Goal: Information Seeking & Learning: Learn about a topic

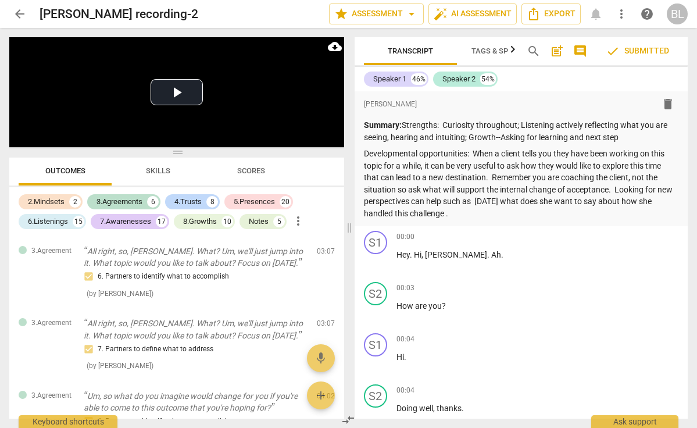
scroll to position [5534, 0]
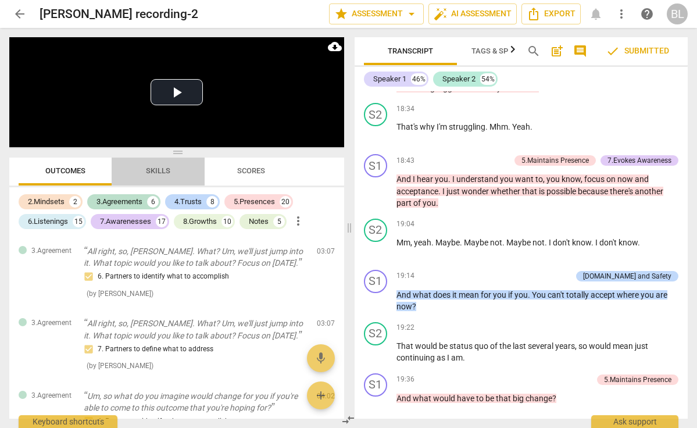
click at [160, 174] on span "Skills" at bounding box center [158, 170] width 24 height 9
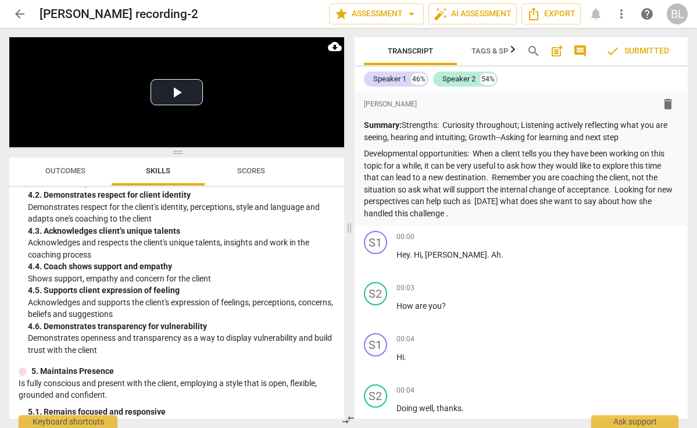
scroll to position [1041, 0]
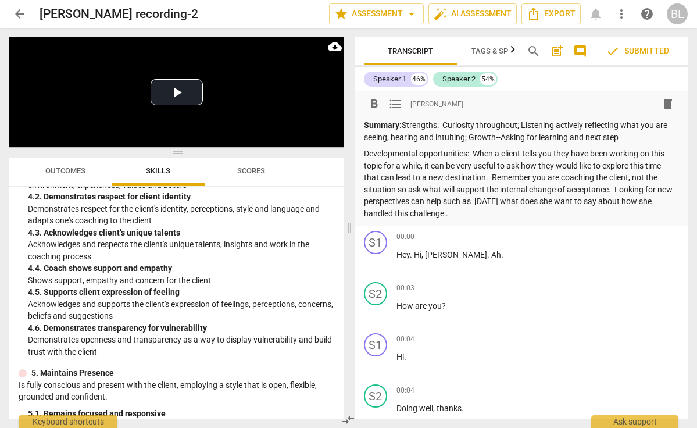
click at [515, 209] on p "Developmental opportunities: When a client tells you they have been working on …" at bounding box center [521, 183] width 315 height 71
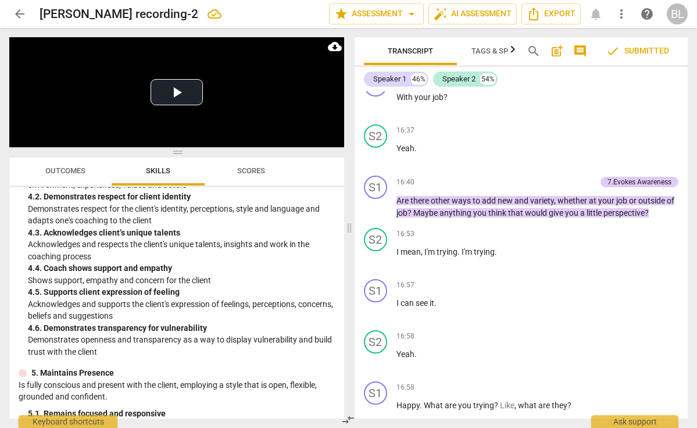
scroll to position [4653, 0]
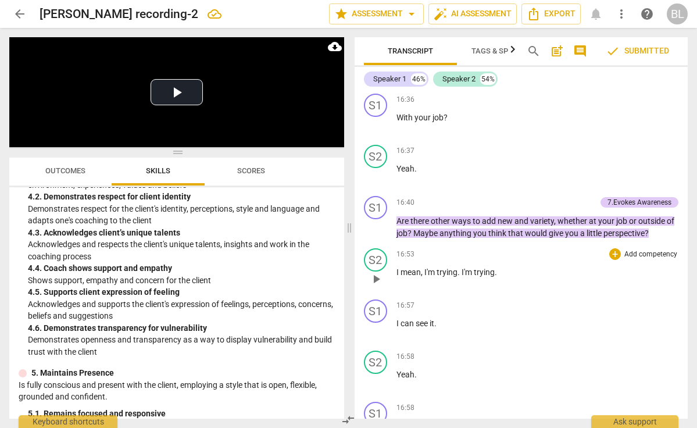
drag, startPoint x: 441, startPoint y: 248, endPoint x: 430, endPoint y: 270, distance: 25.0
click at [430, 270] on div "16:53 + Add competency keyboard_arrow_right I mean , I'm trying . I'm trying ." at bounding box center [537, 269] width 283 height 42
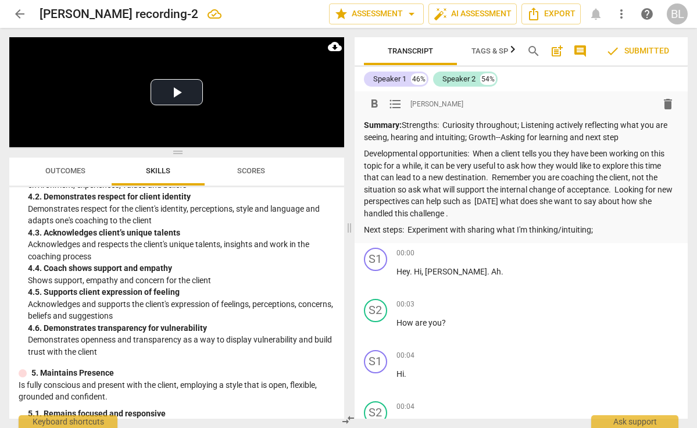
scroll to position [0, 0]
click at [602, 228] on p "Next steps: Experiment with sharing what I'm thinking/intuiting;" at bounding box center [521, 230] width 315 height 12
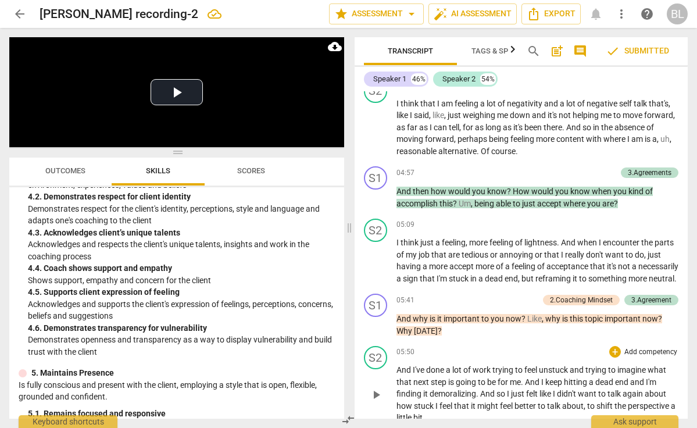
scroll to position [1508, 0]
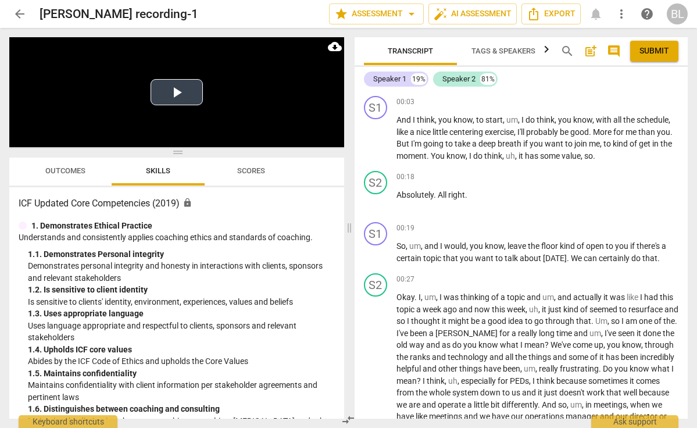
click at [178, 91] on button "Play Video" at bounding box center [177, 92] width 52 height 26
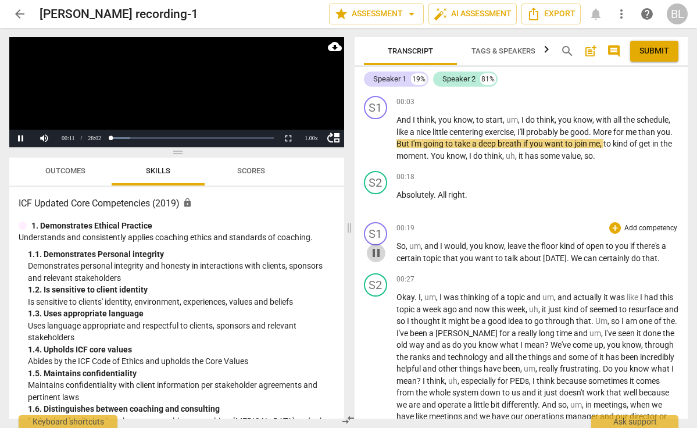
click at [379, 248] on span "pause" at bounding box center [376, 253] width 14 height 14
click at [614, 228] on div "+" at bounding box center [615, 228] width 12 height 12
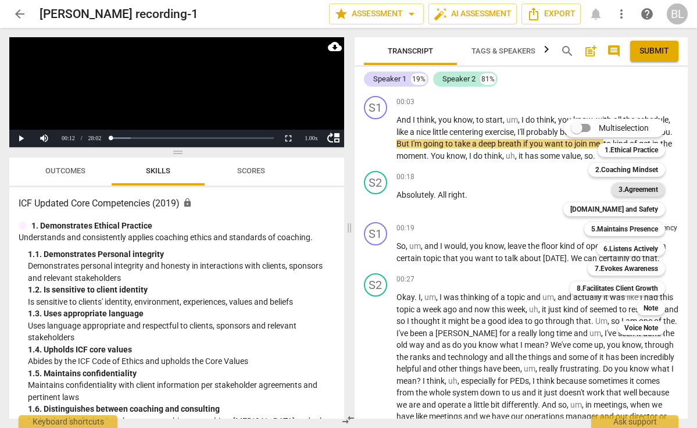
click at [635, 187] on b "3.Agreement" at bounding box center [638, 190] width 40 height 14
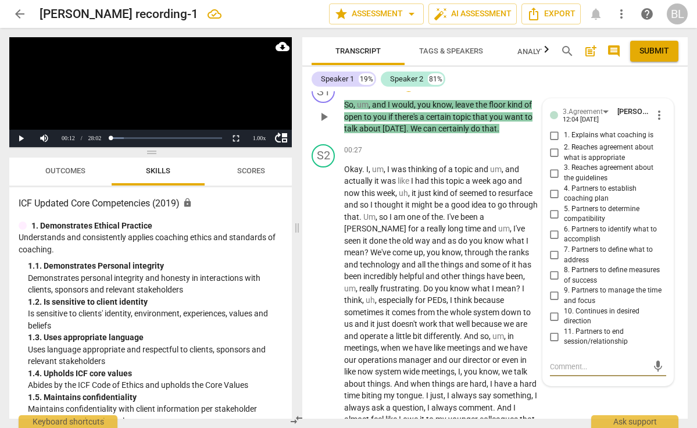
scroll to position [169, 0]
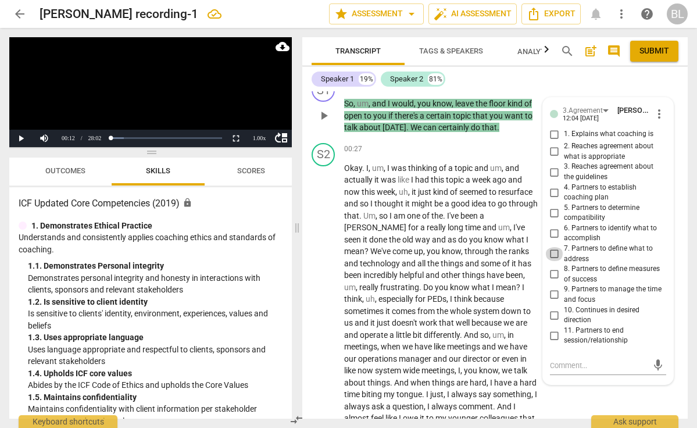
click at [555, 249] on input "7. Partners to define what to address" at bounding box center [554, 254] width 19 height 14
checkbox input "true"
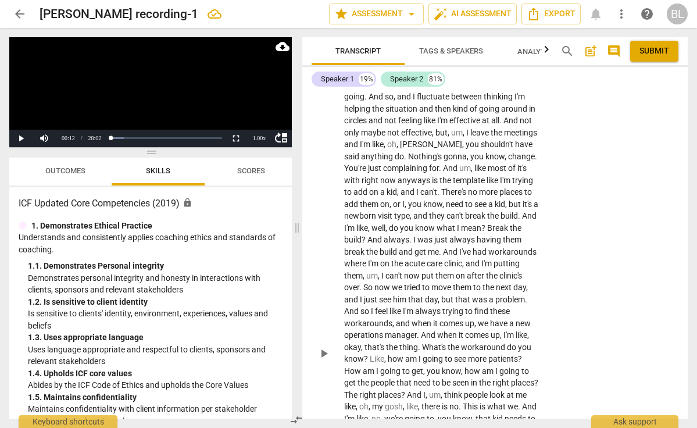
scroll to position [558, 0]
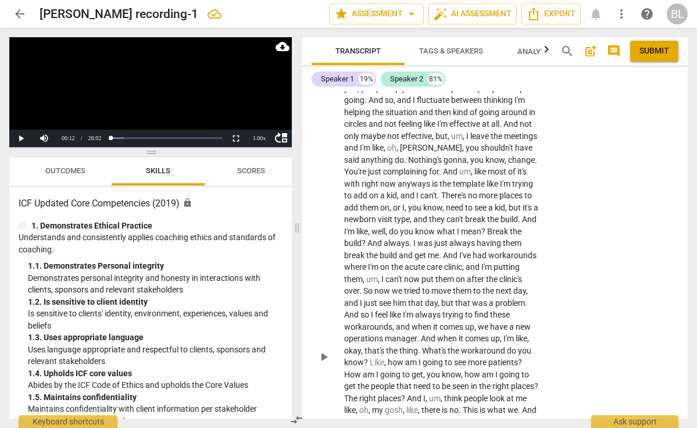
click at [323, 350] on span "play_arrow" at bounding box center [324, 357] width 14 height 14
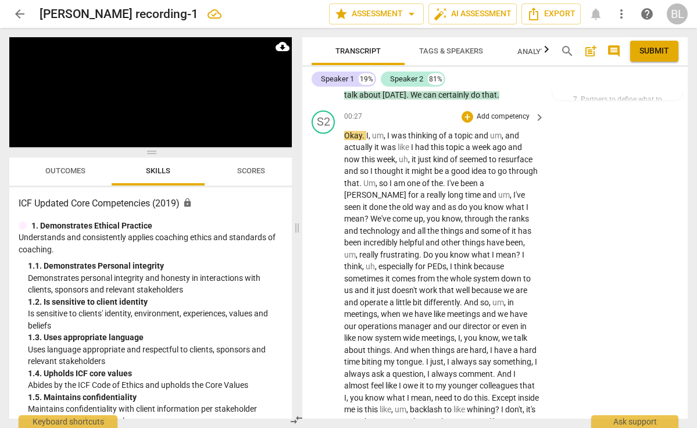
scroll to position [194, 0]
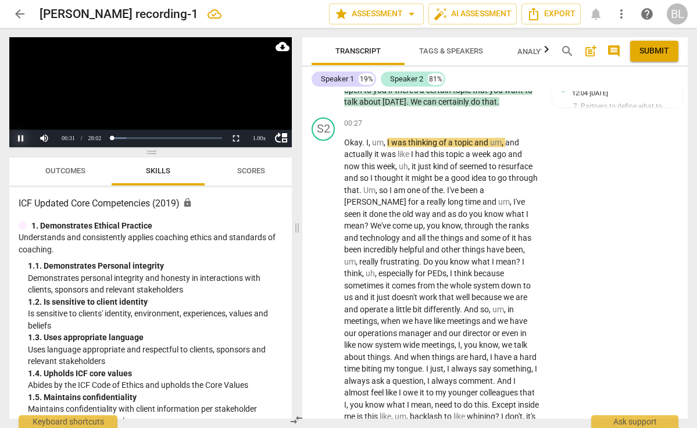
click at [23, 141] on button "Pause" at bounding box center [20, 138] width 23 height 17
click at [21, 137] on button "Play" at bounding box center [20, 138] width 23 height 17
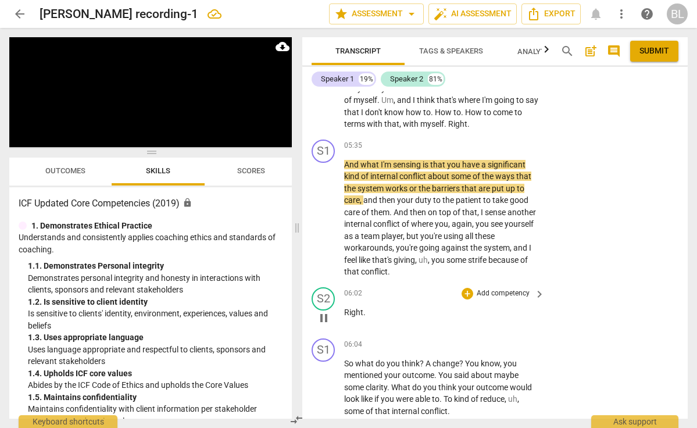
scroll to position [1369, 0]
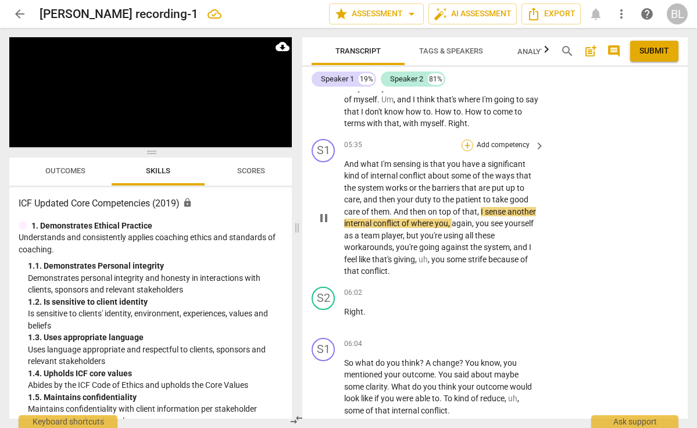
click at [467, 140] on div "+" at bounding box center [468, 146] width 12 height 12
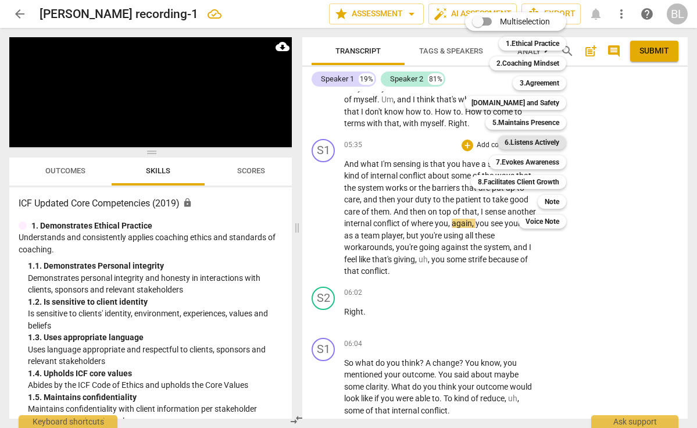
click at [542, 142] on b "6.Listens Actively" at bounding box center [532, 142] width 55 height 14
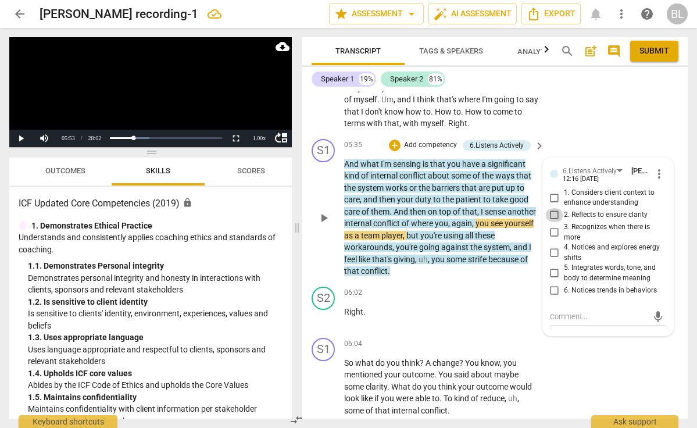
click at [554, 208] on input "2. Reflects to ensure clarity" at bounding box center [554, 215] width 19 height 14
checkbox input "true"
click at [395, 140] on div "+" at bounding box center [395, 146] width 12 height 12
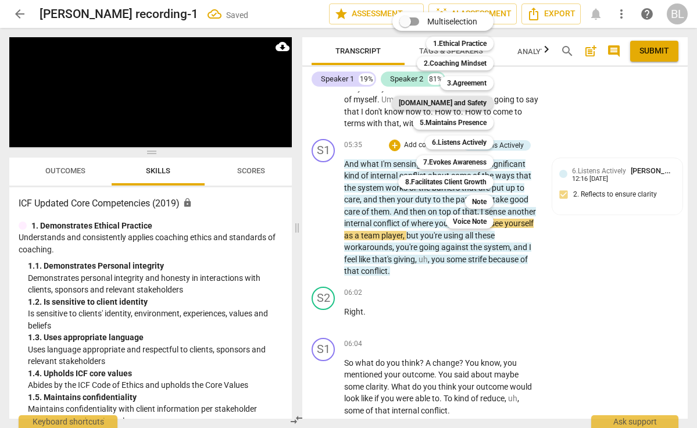
click at [442, 103] on b "[DOMAIN_NAME] and Safety" at bounding box center [443, 103] width 88 height 14
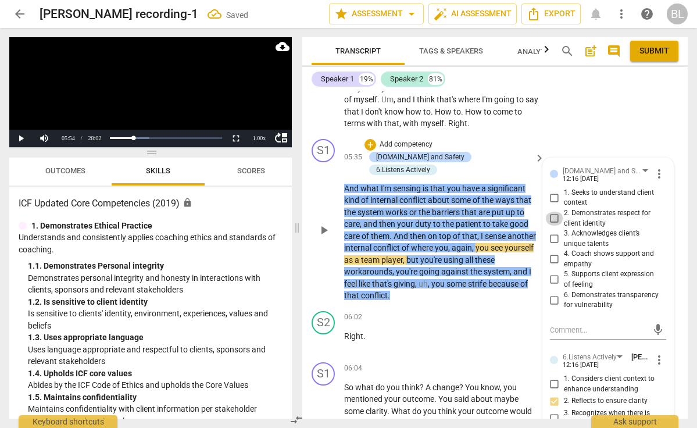
click at [553, 212] on input "2. Demonstrates respect for client identity" at bounding box center [554, 219] width 19 height 14
checkbox input "true"
click at [556, 252] on input "4. Coach shows support and empathy" at bounding box center [554, 259] width 19 height 14
checkbox input "true"
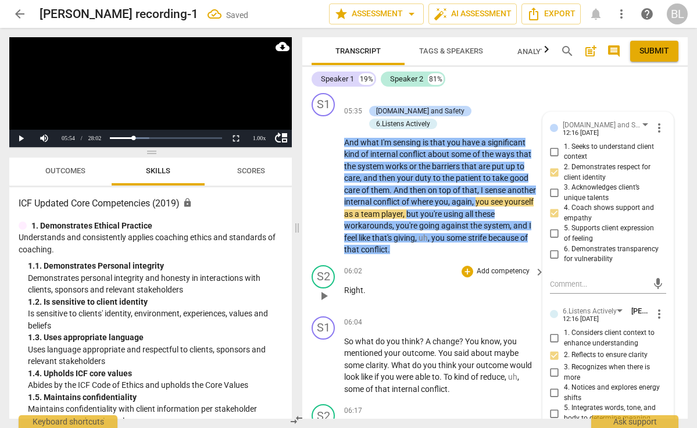
scroll to position [1445, 0]
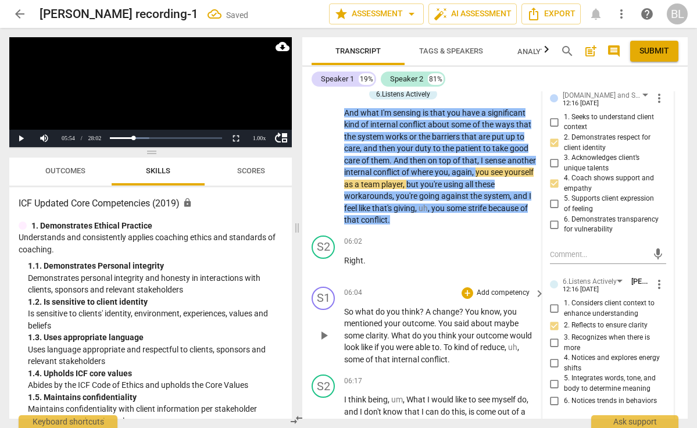
click at [324, 328] on span "play_arrow" at bounding box center [324, 335] width 14 height 14
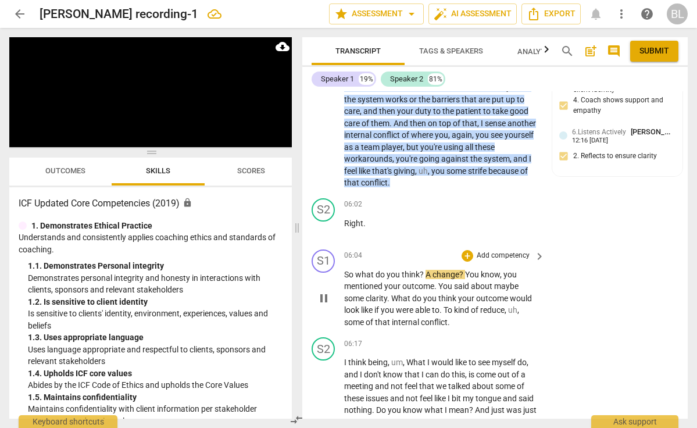
scroll to position [1488, 0]
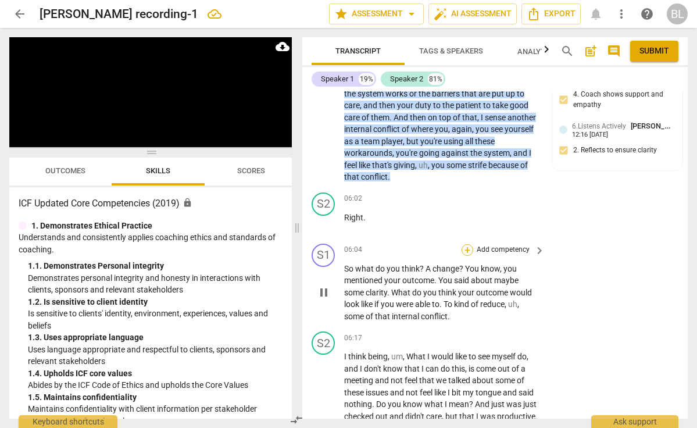
click at [468, 244] on div "+" at bounding box center [468, 250] width 12 height 12
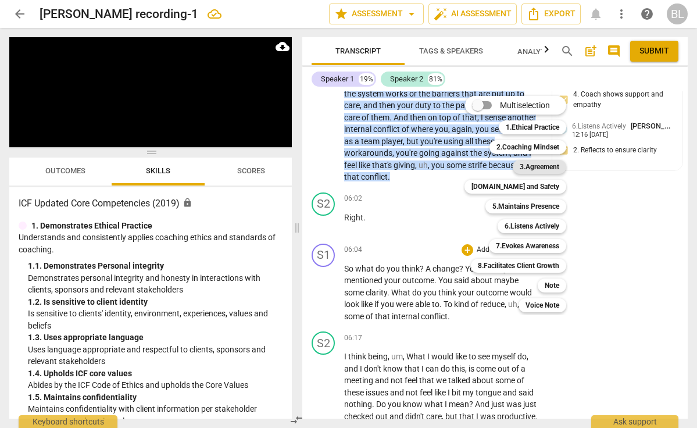
click at [541, 171] on b "3.Agreement" at bounding box center [540, 167] width 40 height 14
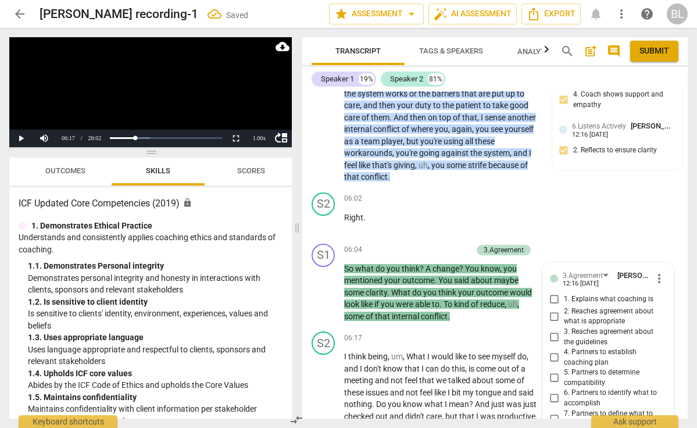
scroll to position [1710, 0]
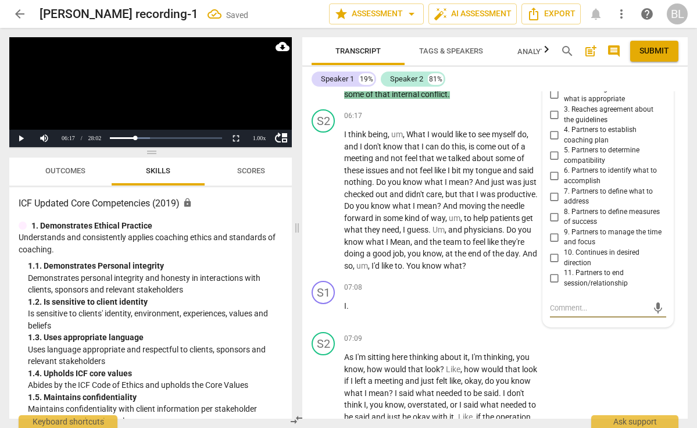
click at [556, 169] on input "6. Partners to identify what to accomplish" at bounding box center [554, 176] width 19 height 14
checkbox input "true"
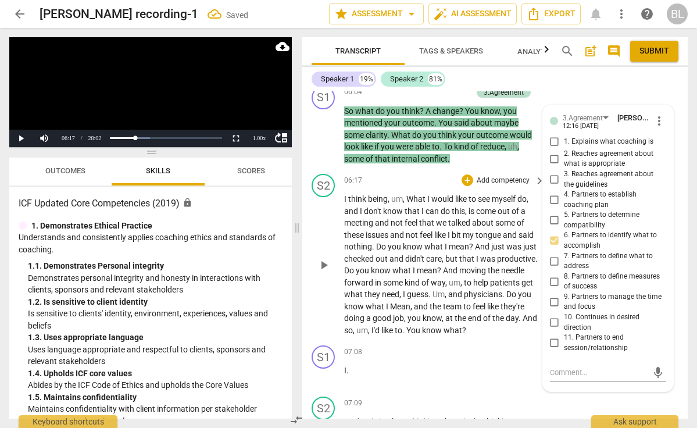
scroll to position [1644, 0]
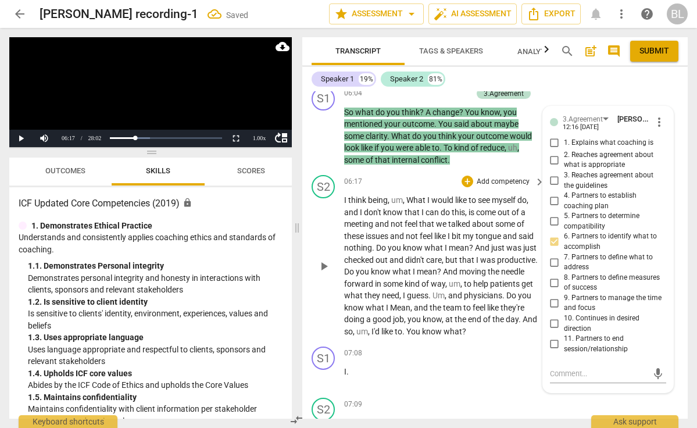
click at [329, 259] on span "play_arrow" at bounding box center [324, 266] width 14 height 14
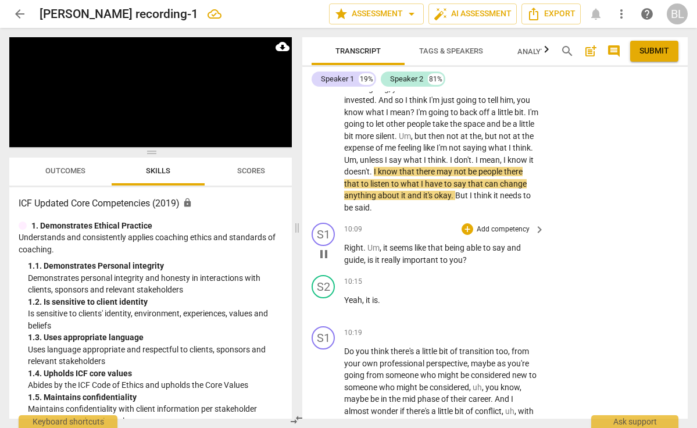
scroll to position [2596, 0]
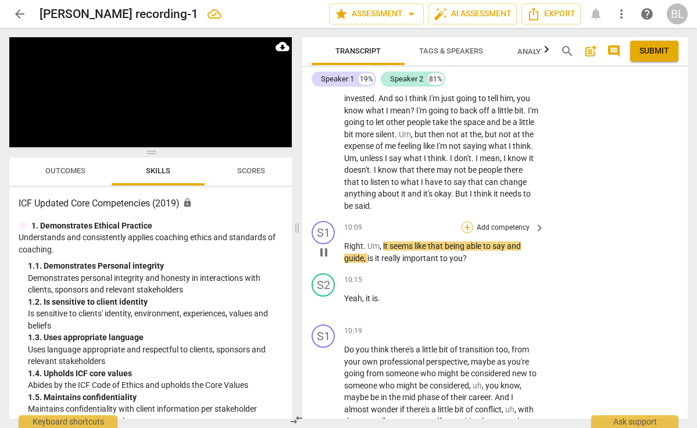
click at [466, 221] on div "+" at bounding box center [468, 227] width 12 height 12
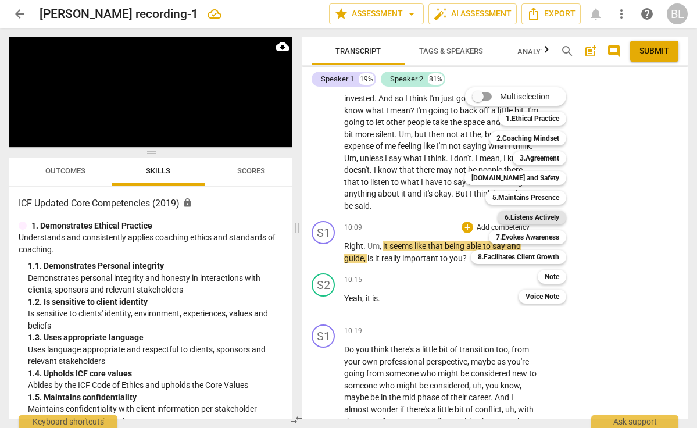
click at [536, 216] on b "6.Listens Actively" at bounding box center [532, 217] width 55 height 14
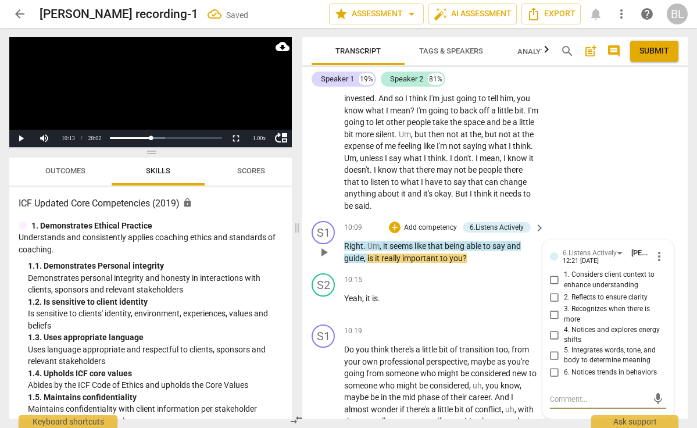
click at [551, 348] on input "5. Integrates words, tone, and body to determine meaning" at bounding box center [554, 355] width 19 height 14
checkbox input "true"
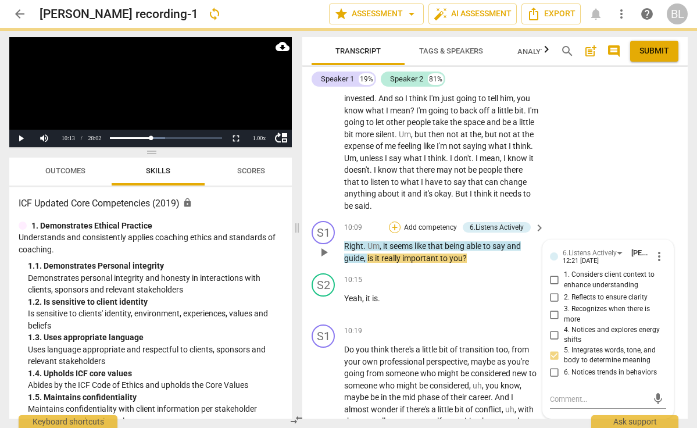
click at [396, 221] on div "+" at bounding box center [395, 227] width 12 height 12
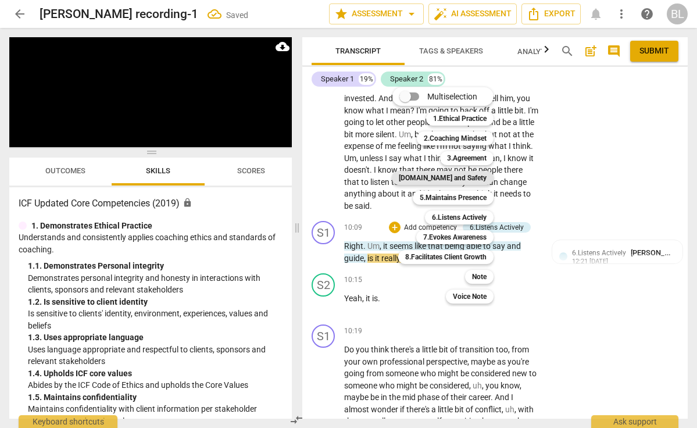
click at [458, 178] on b "[DOMAIN_NAME] and Safety" at bounding box center [443, 178] width 88 height 14
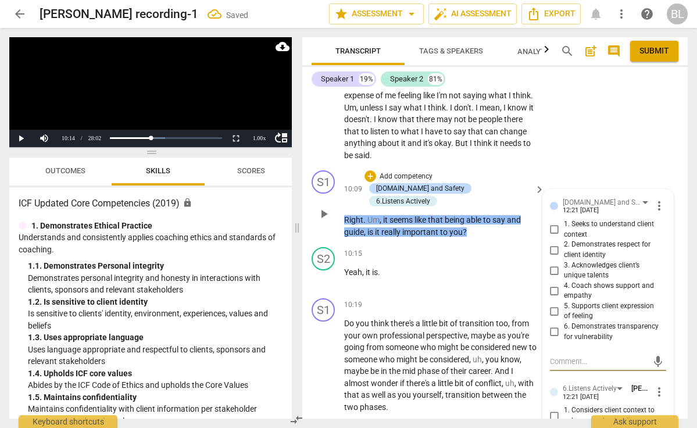
scroll to position [2652, 0]
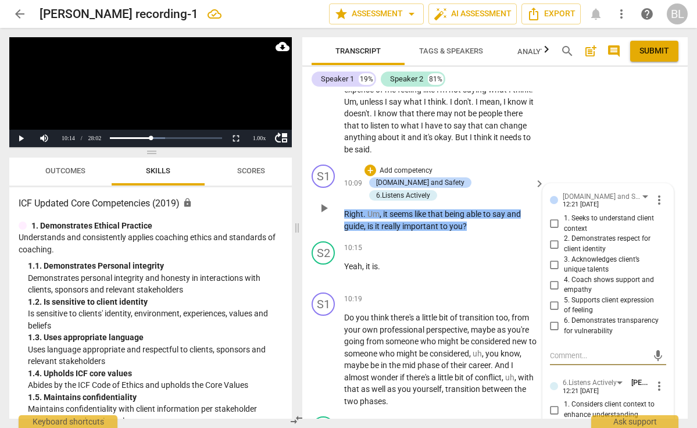
click at [555, 258] on input "3. Acknowledges client’s unique talents" at bounding box center [554, 265] width 19 height 14
checkbox input "true"
click at [552, 278] on input "4. Coach shows support and empathy" at bounding box center [554, 285] width 19 height 14
checkbox input "true"
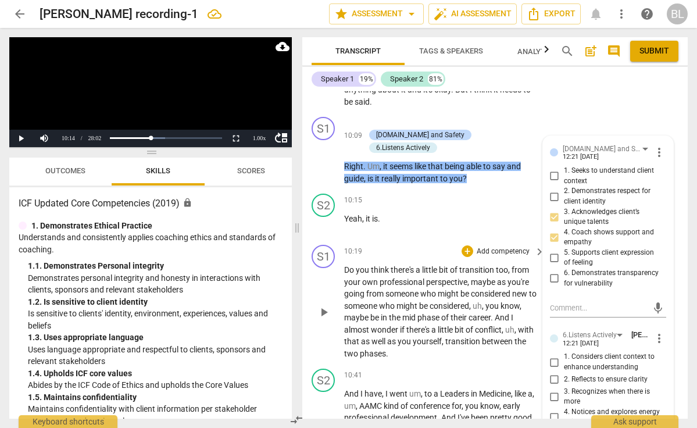
scroll to position [2703, 0]
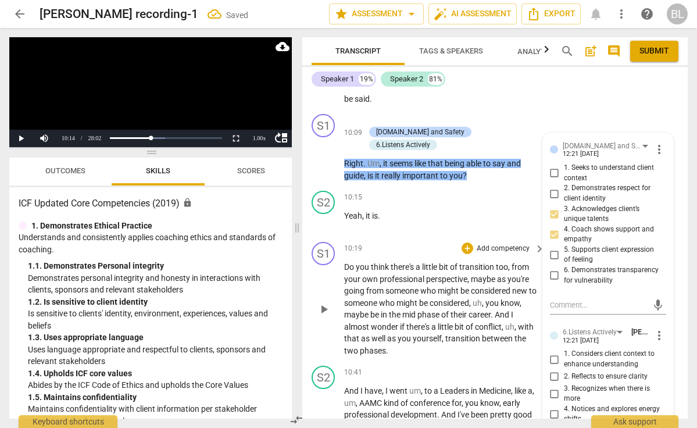
click at [323, 302] on span "play_arrow" at bounding box center [324, 309] width 14 height 14
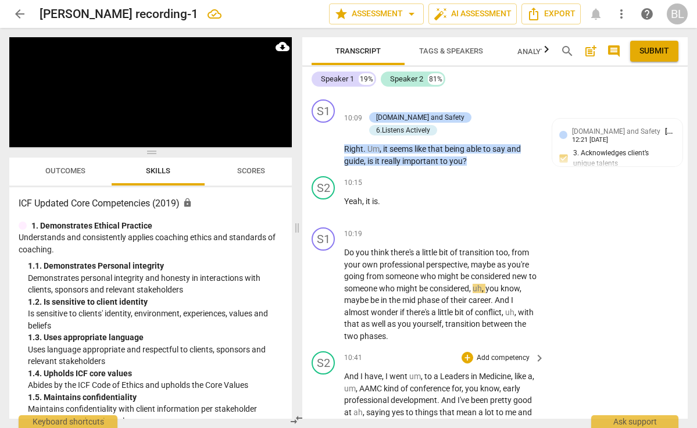
scroll to position [2720, 0]
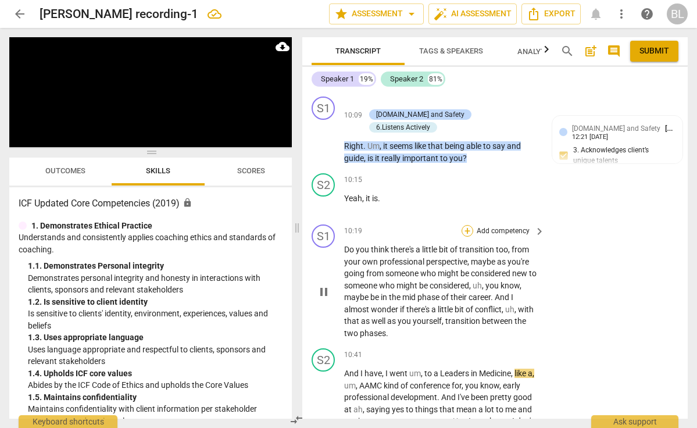
click at [466, 225] on div "+" at bounding box center [468, 231] width 12 height 12
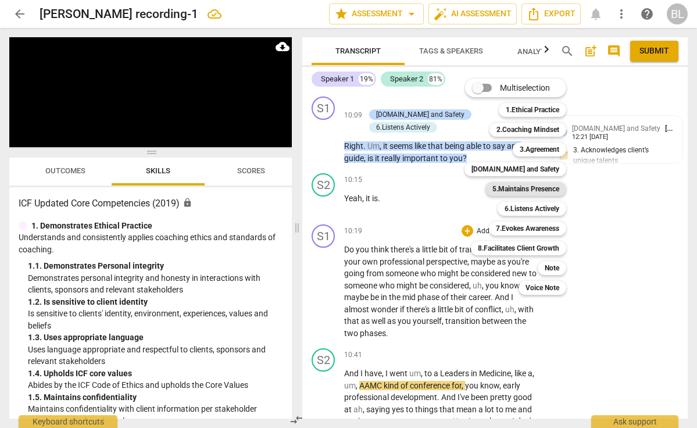
click at [525, 187] on b "5.Maintains Presence" at bounding box center [525, 189] width 67 height 14
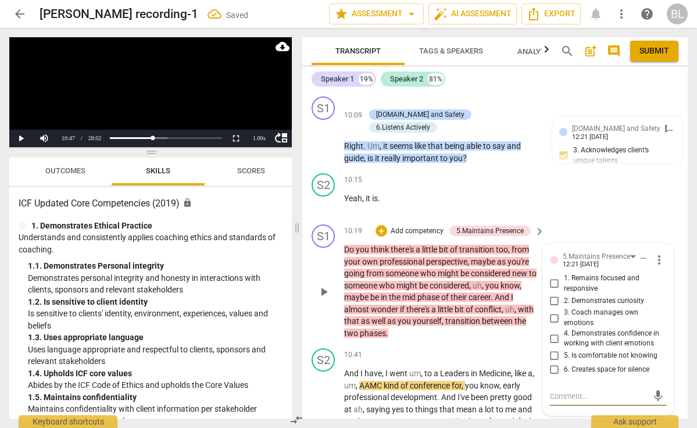
click at [553, 294] on input "2. Demonstrates curiosity" at bounding box center [554, 301] width 19 height 14
checkbox input "true"
click at [557, 391] on textarea at bounding box center [599, 396] width 98 height 11
type textarea "H"
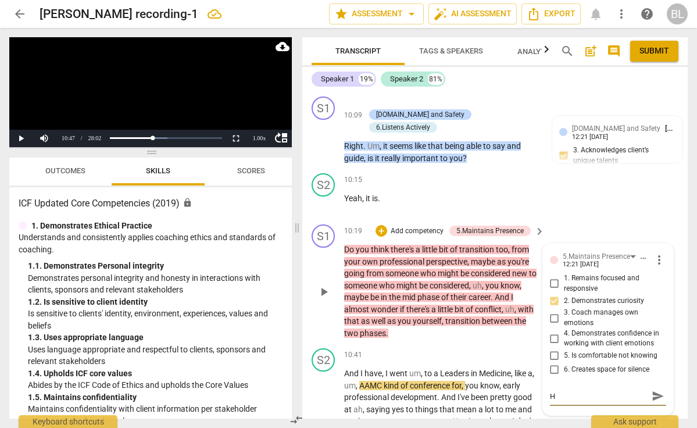
type textarea "Ho"
type textarea "How"
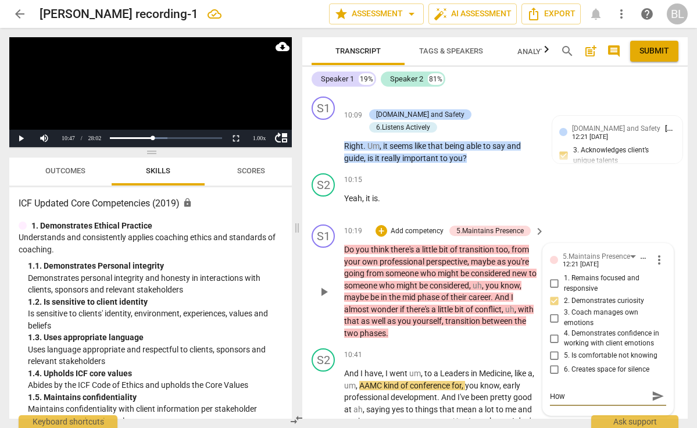
type textarea "How"
type textarea "How t"
type textarea "How to"
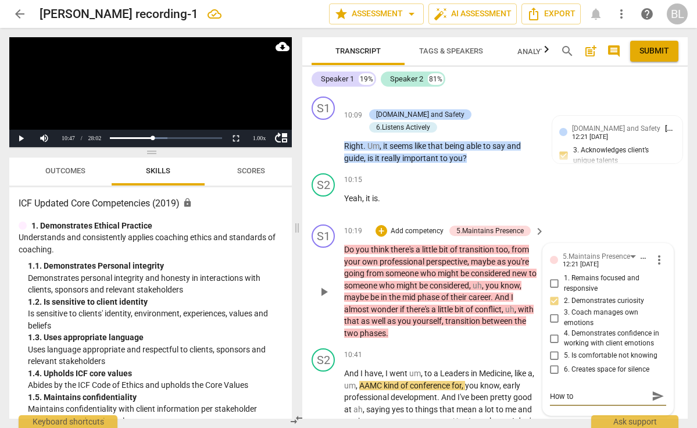
type textarea "How to"
type textarea "How to a"
type textarea "How to as"
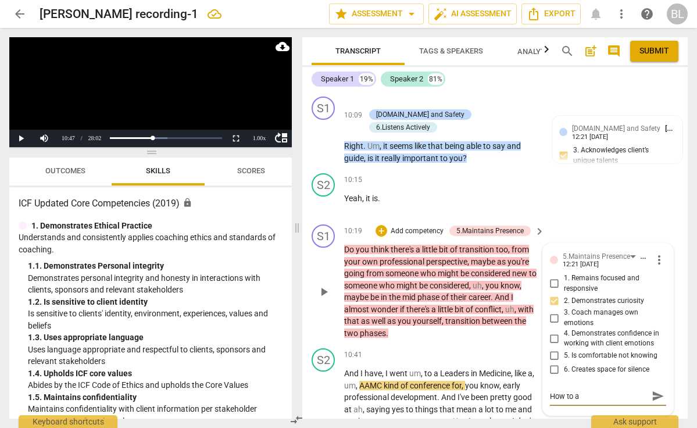
type textarea "How to as"
type textarea "How to ask"
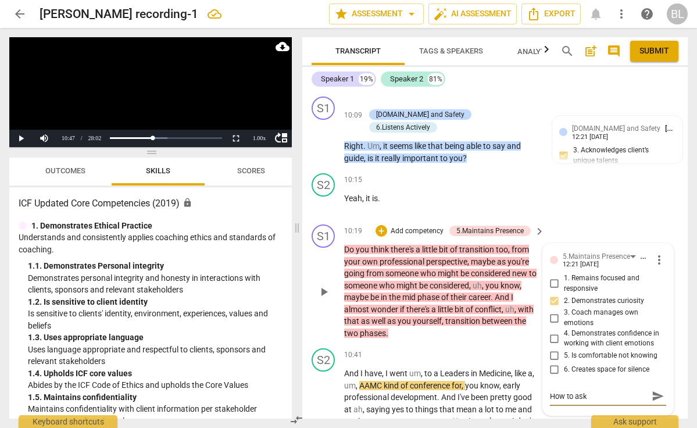
type textarea "How to ask i"
type textarea "How to ask in"
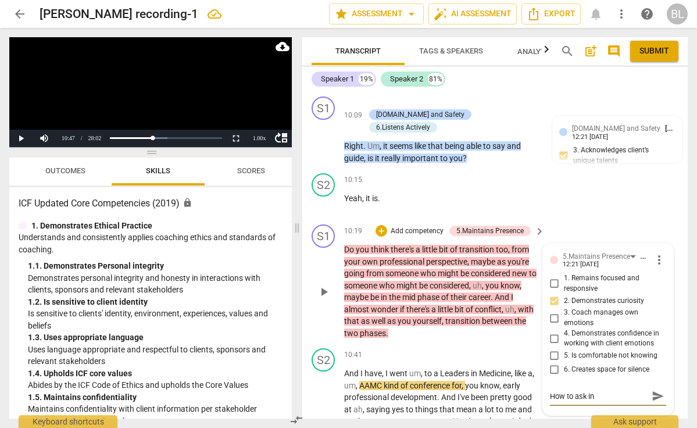
type textarea "How to ask in"
type textarea "How to ask in n"
type textarea "How to ask in no"
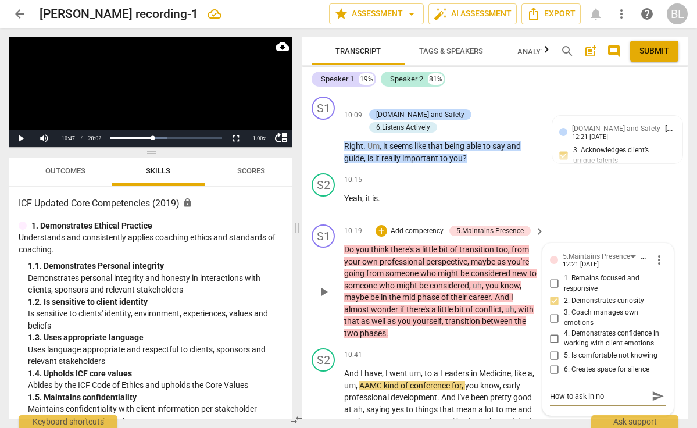
type textarea "How to ask in non"
type textarea "How to ask in non s"
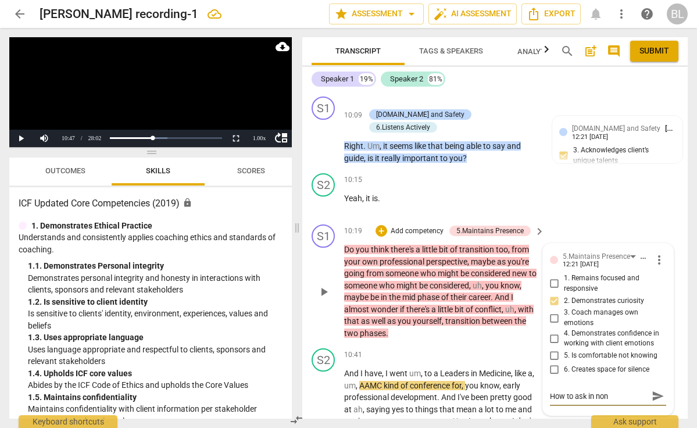
type textarea "How to ask in non s"
type textarea "How to ask in non su"
type textarea "How to ask in non sug"
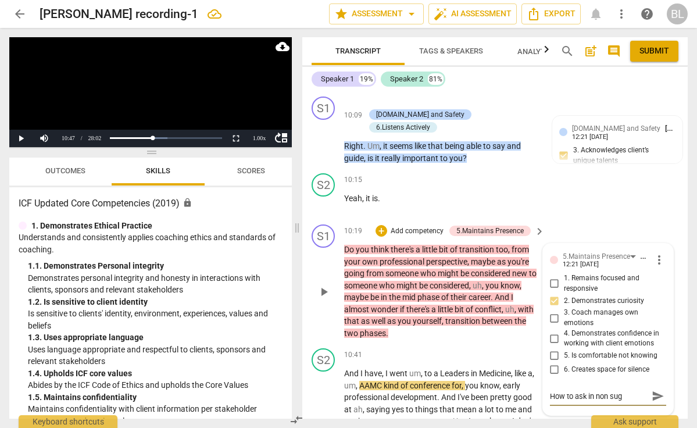
type textarea "How to ask in non [PERSON_NAME]"
type textarea "How to ask in non sugge"
type textarea "How to ask in non sugges"
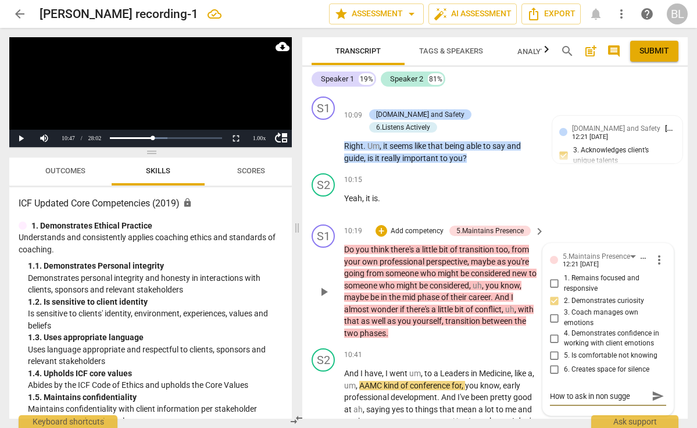
type textarea "How to ask in non sugges"
type textarea "How to ask in non suggest"
type textarea "How to ask in non suggesti"
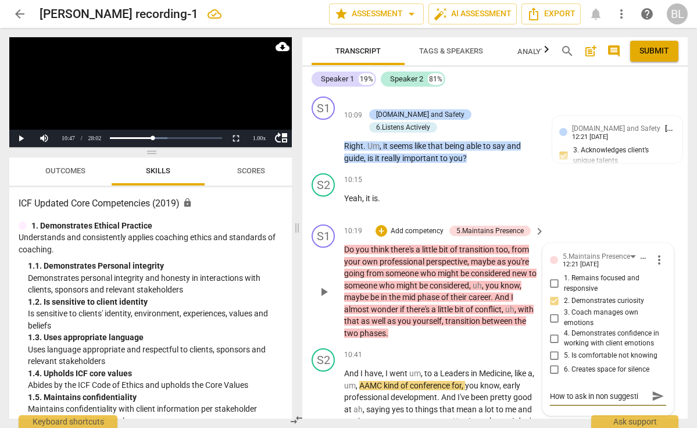
type textarea "How to ask in non suggestiv"
type textarea "How to ask in non suggestive"
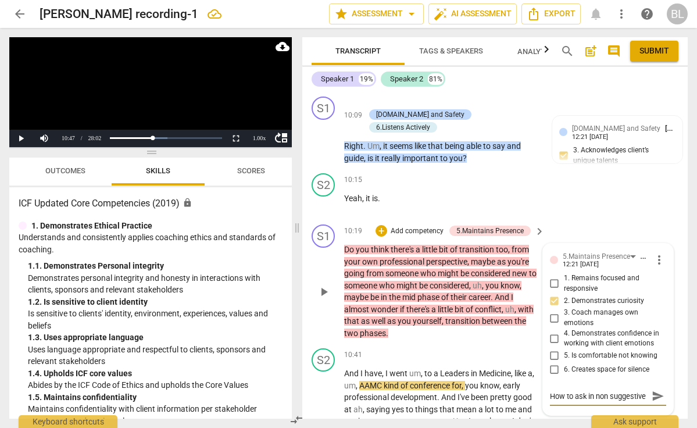
type textarea "How to ask in non suggestive"
type textarea "How to ask in non suggestive w"
type textarea "How to ask in non suggestive wa"
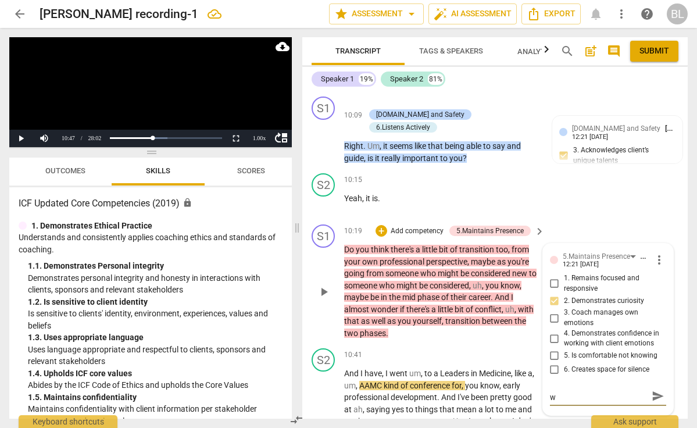
type textarea "How to ask in non suggestive wa"
type textarea "How to ask in non suggestive way"
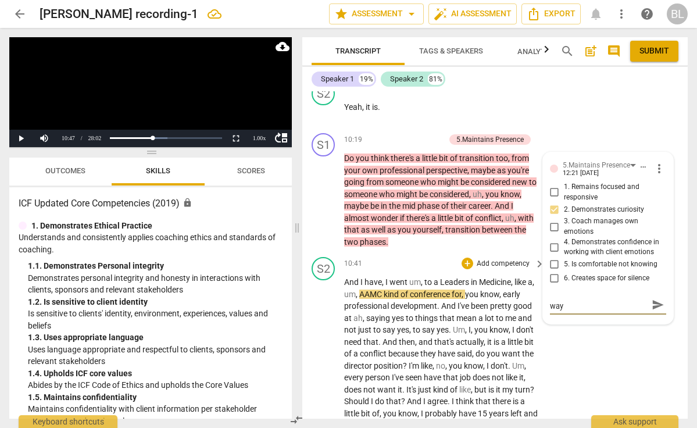
scroll to position [2822, 0]
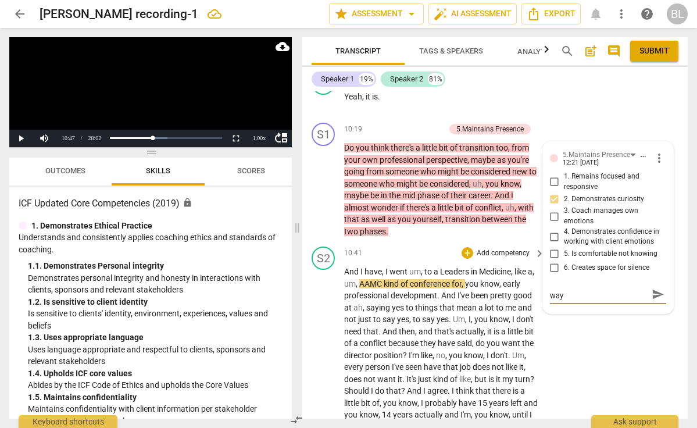
type textarea "How to ask in non suggestive way"
click at [326, 426] on span "play_arrow" at bounding box center [324, 433] width 14 height 14
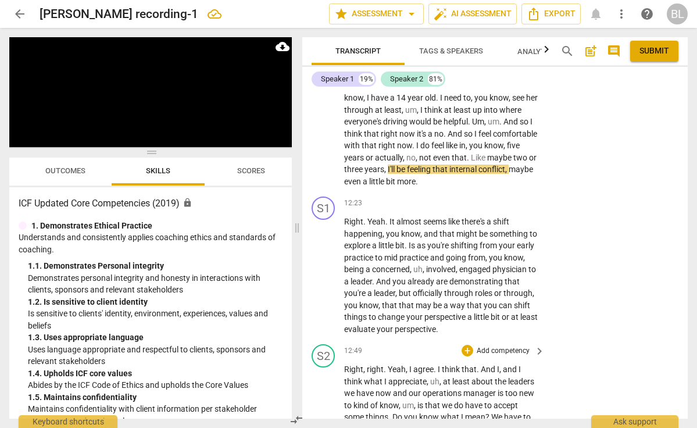
scroll to position [3237, 0]
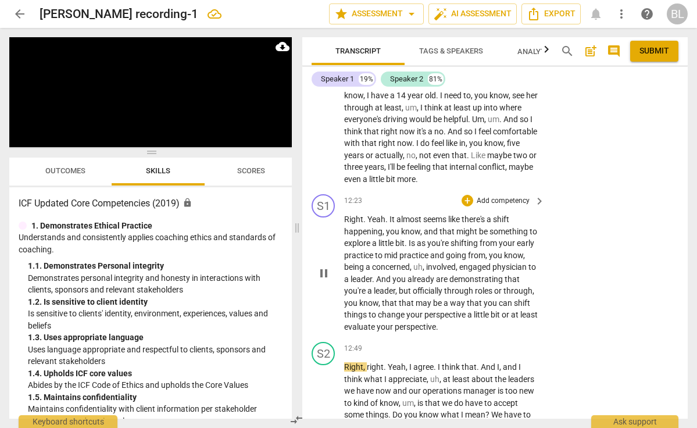
click at [323, 266] on span "pause" at bounding box center [324, 273] width 14 height 14
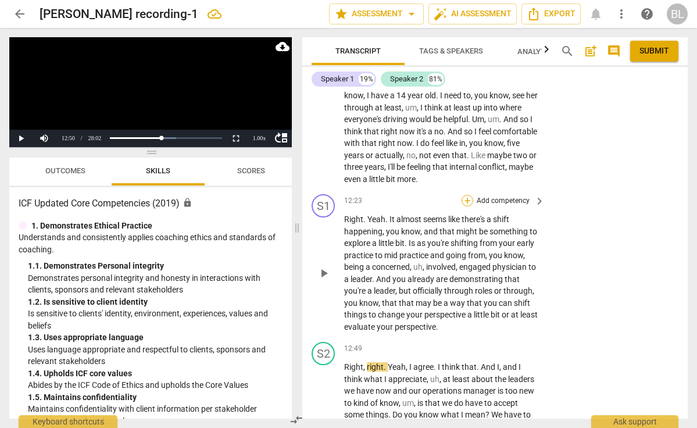
click at [466, 195] on div "+" at bounding box center [468, 201] width 12 height 12
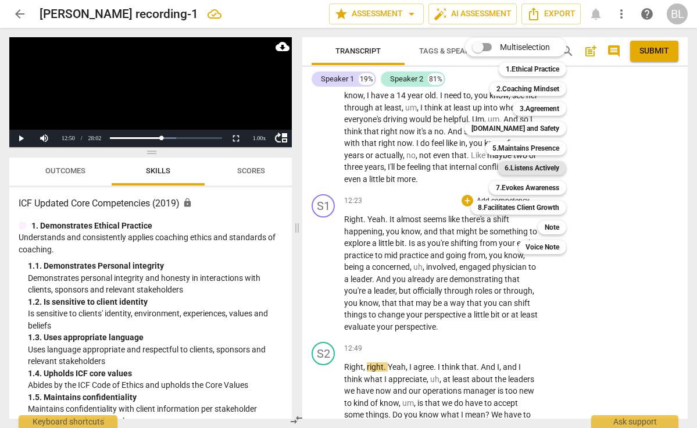
click at [524, 165] on b "6.Listens Actively" at bounding box center [532, 168] width 55 height 14
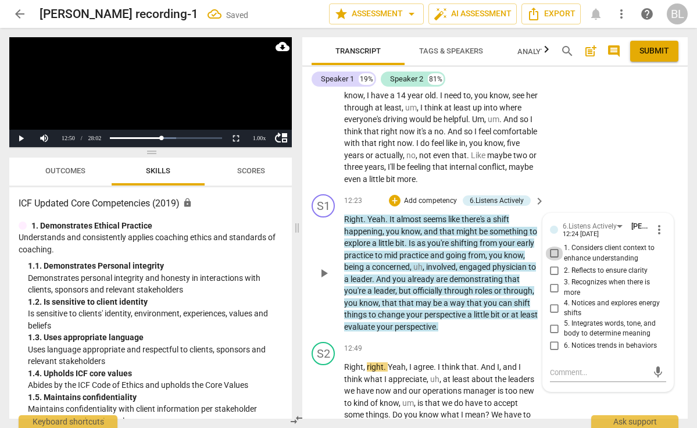
click at [553, 246] on input "1. Considers client context to enhance understanding" at bounding box center [554, 253] width 19 height 14
checkbox input "true"
click at [552, 263] on input "2. Reflects to ensure clarity" at bounding box center [554, 270] width 19 height 14
checkbox input "true"
click at [555, 367] on textarea at bounding box center [599, 372] width 98 height 11
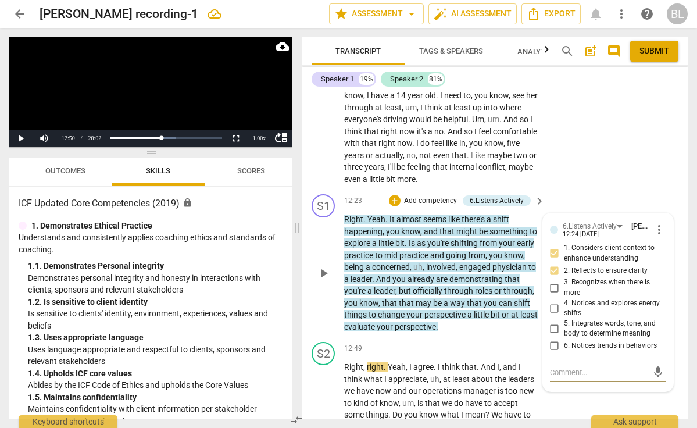
type textarea "I"
type textarea "It"
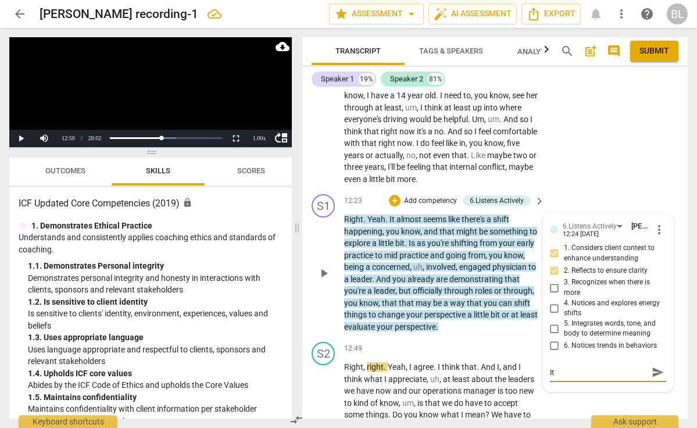
type textarea "It"
type textarea "It c"
type textarea "It ca"
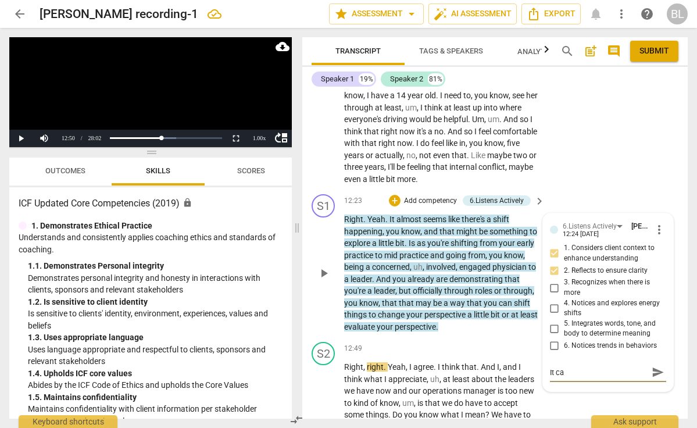
type textarea "It can"
type textarea "It can b"
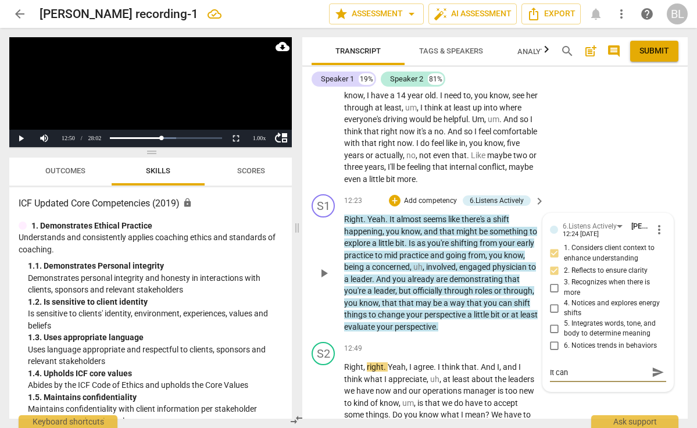
type textarea "It can b"
type textarea "It can be"
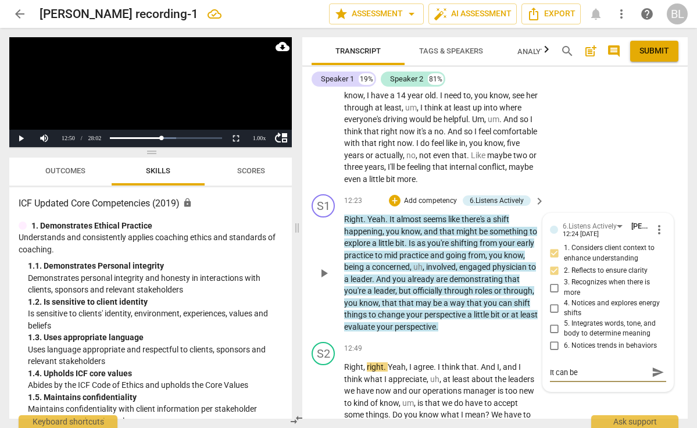
type textarea "It can be u"
type textarea "It can be us"
type textarea "It can be use"
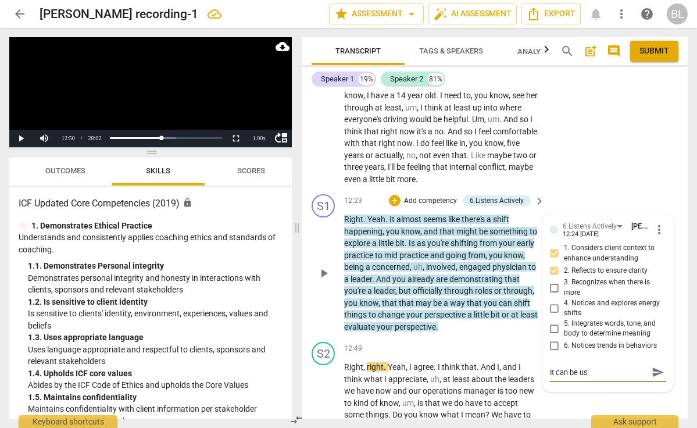
type textarea "It can be use"
type textarea "It can be usef"
type textarea "It can be usefu"
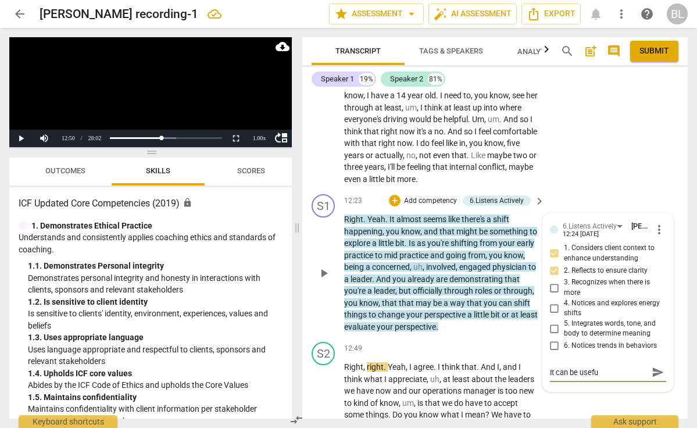
type textarea "It can be useful"
type textarea "It can be useful t"
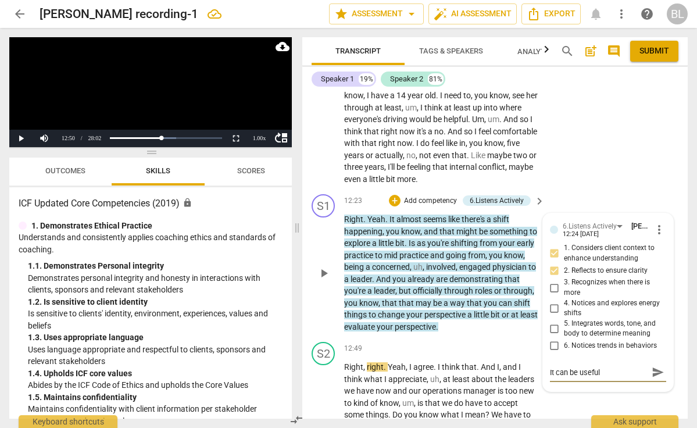
type textarea "It can be useful t"
type textarea "It can be useful to"
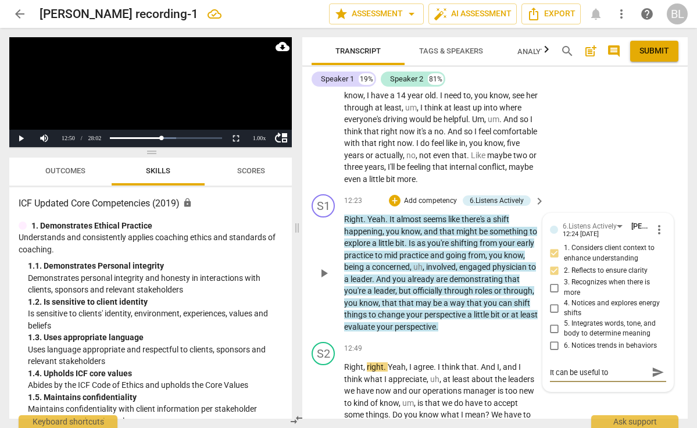
type textarea "It can be useful to a"
type textarea "It can be useful to as"
type textarea "It can be useful to ask"
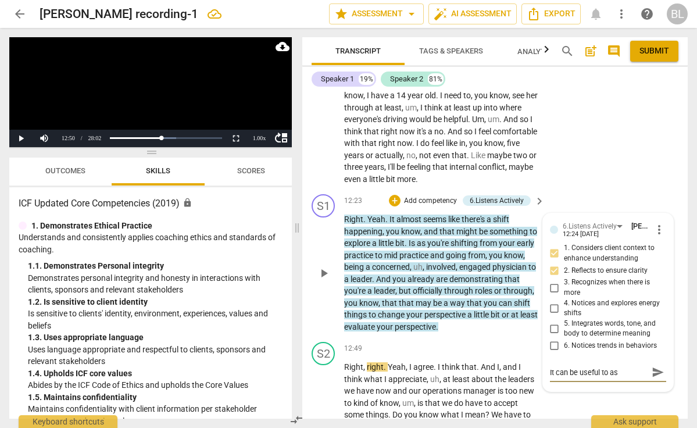
type textarea "It can be useful to ask"
type textarea "It can be useful to ask a"
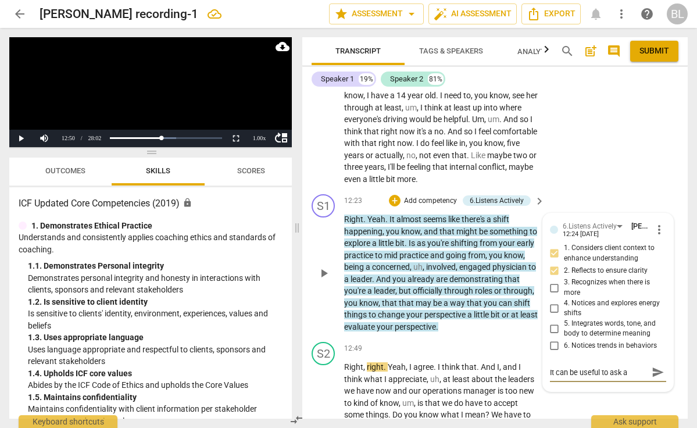
type textarea "It can be useful to ask a"
type textarea "It can be useful to ask a q"
type textarea "It can be useful to ask a qu"
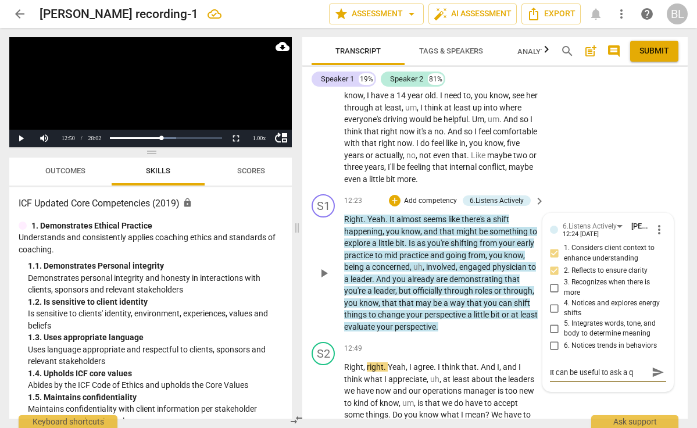
type textarea "It can be useful to ask a qu"
type textarea "It can be useful to ask a que"
type textarea "It can be useful to ask a question"
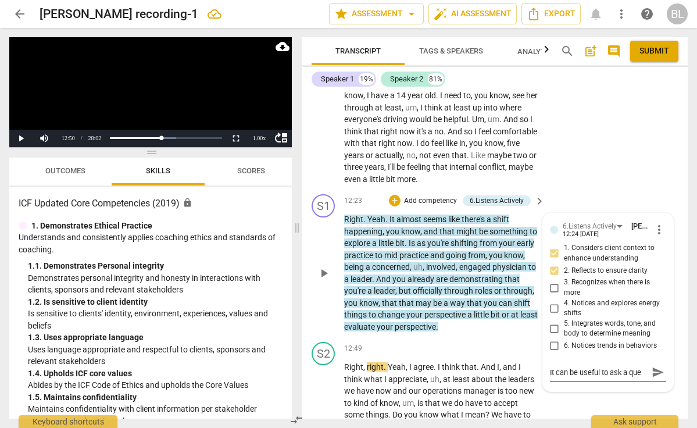
type textarea "It can be useful to ask a question"
type textarea "It can be useful to ask a question a"
type textarea "It can be useful to ask a question af"
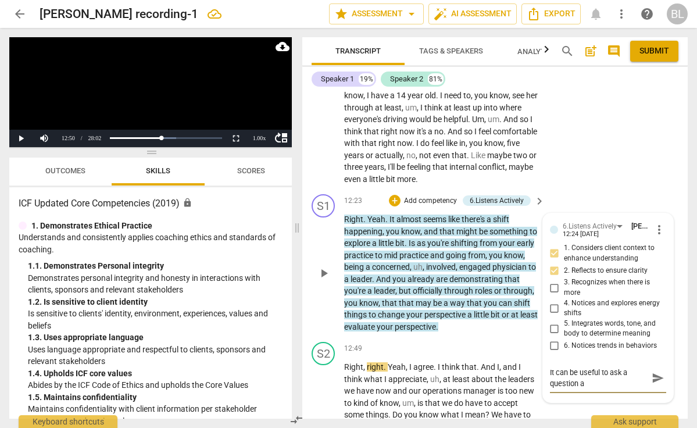
type textarea "It can be useful to ask a question af"
type textarea "It can be useful to ask a question aft"
type textarea "It can be useful to ask a question afte"
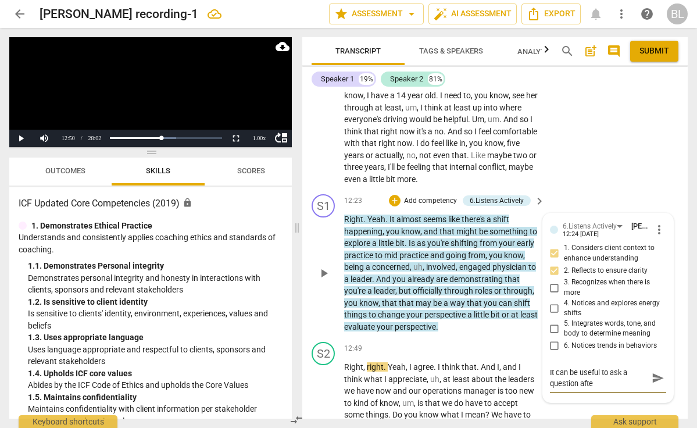
type textarea "It can be useful to ask a question after"
type textarea "It can be useful to ask a question after y"
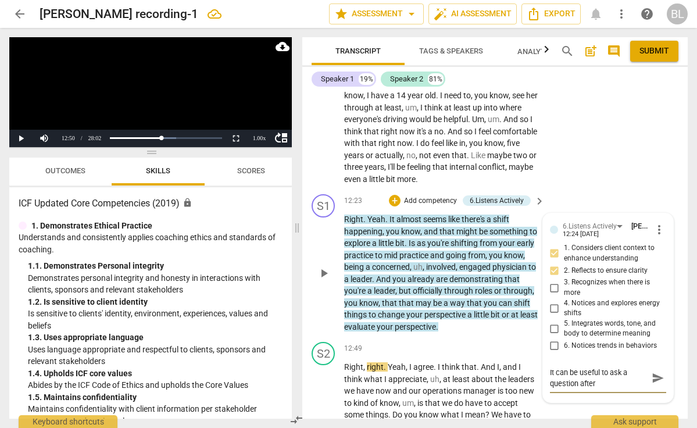
type textarea "It can be useful to ask a question after y"
type textarea "It can be useful to ask a question after yo"
type textarea "It can be useful to ask a question after you"
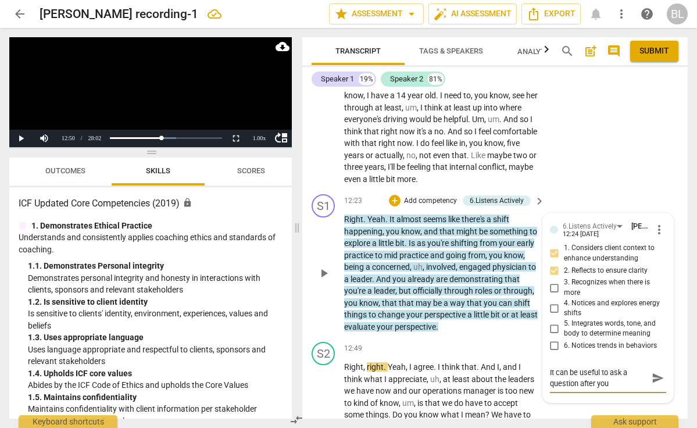
type textarea "It can be useful to ask a question after you"
type textarea "It can be useful to ask a question after you o"
type textarea "It can be useful to ask a question after you of"
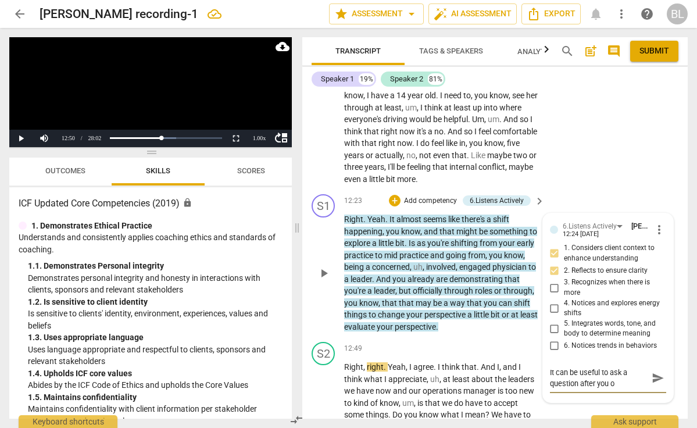
type textarea "It can be useful to ask a question after you of"
type textarea "It can be useful to ask a question after you off"
type textarea "It can be useful to ask a question after you offe"
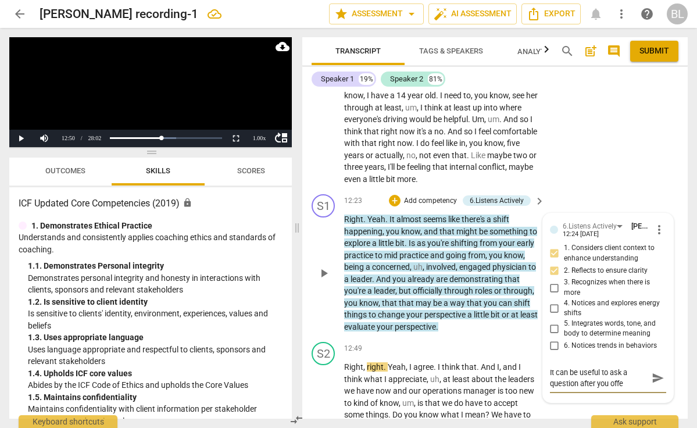
type textarea "It can be useful to ask a question after you offer"
type textarea "It can be useful to ask a question after you offer a"
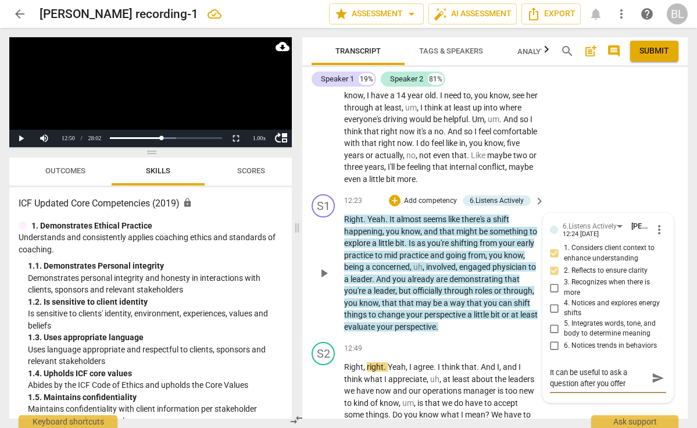
type textarea "It can be useful to ask a question after you offer a"
type textarea "It can be useful to ask a question after you offer an"
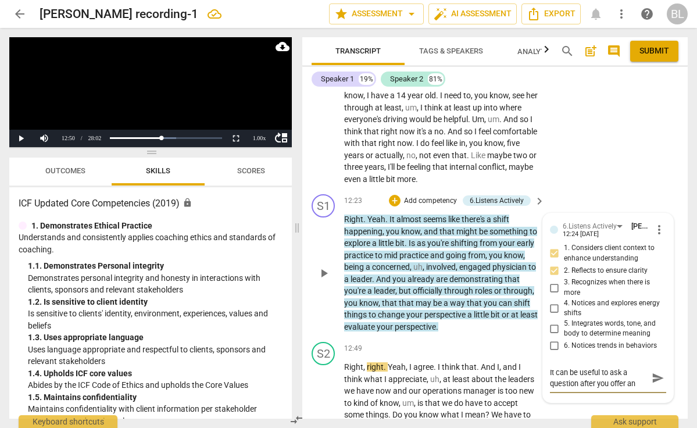
type textarea "It can be useful to ask a question after you offer an o"
type textarea "It can be useful to ask a question after you offer an ob"
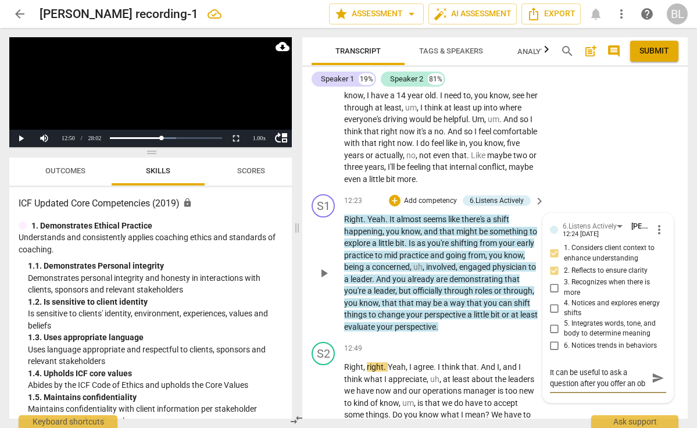
type textarea "It can be useful to ask a question after you offer an obs"
type textarea "It can be useful to ask a question after you offer an observation"
click at [653, 369] on button "send" at bounding box center [657, 377] width 17 height 17
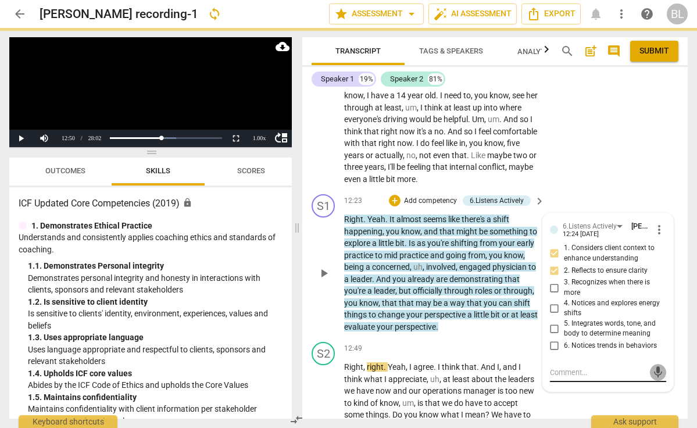
scroll to position [0, 0]
drag, startPoint x: 555, startPoint y: 311, endPoint x: 653, endPoint y: 320, distance: 99.2
click at [653, 365] on span "mic" at bounding box center [658, 372] width 14 height 14
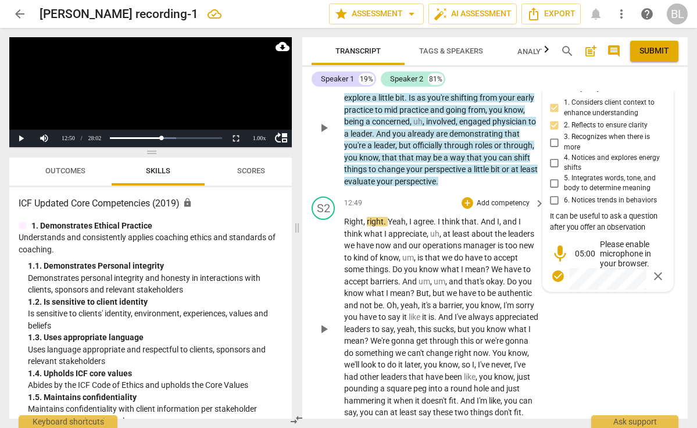
scroll to position [3385, 0]
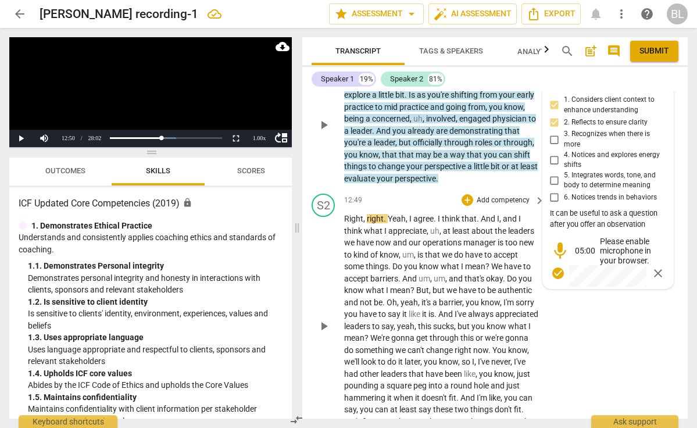
click at [323, 319] on span "play_arrow" at bounding box center [324, 326] width 14 height 14
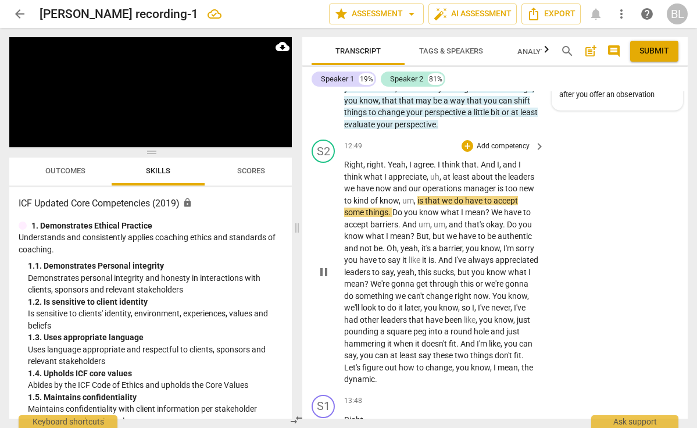
scroll to position [3446, 0]
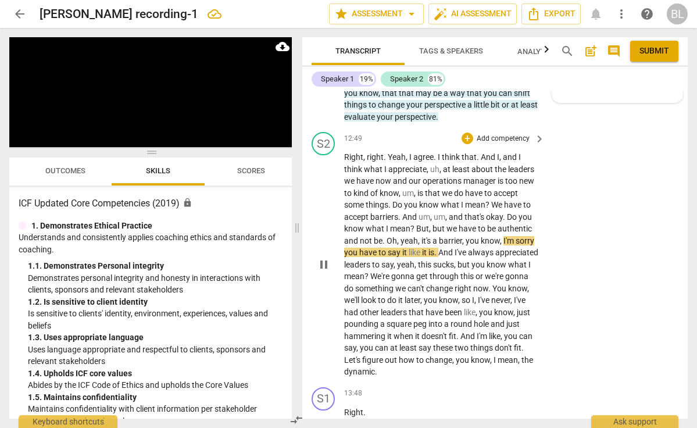
click at [323, 258] on span "pause" at bounding box center [324, 265] width 14 height 14
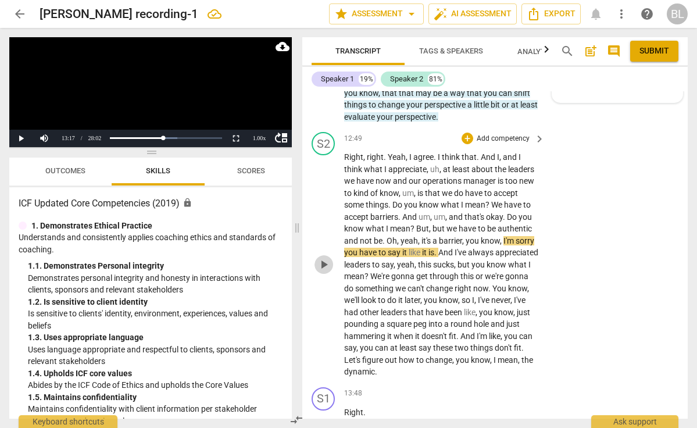
click at [323, 258] on span "play_arrow" at bounding box center [324, 265] width 14 height 14
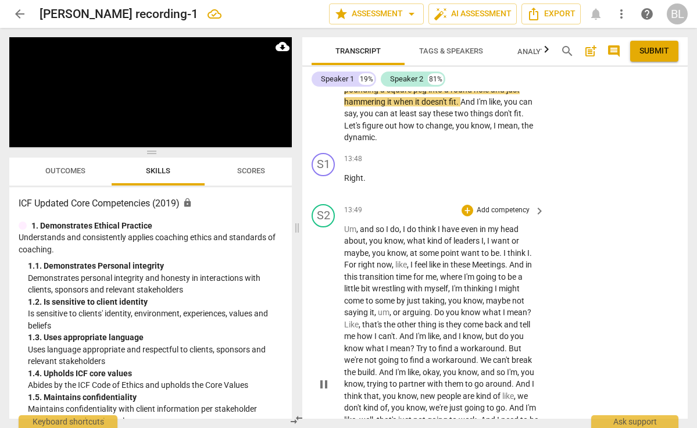
scroll to position [3698, 0]
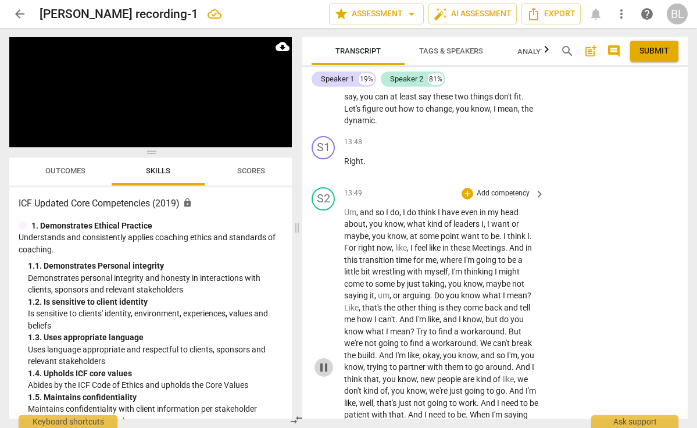
click at [327, 360] on span "pause" at bounding box center [324, 367] width 14 height 14
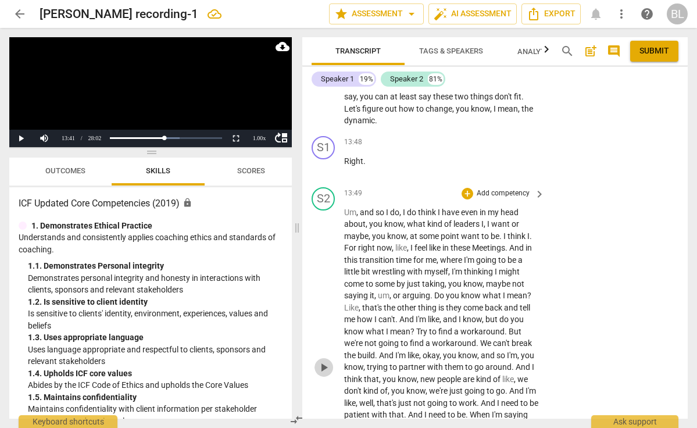
click at [323, 360] on span "play_arrow" at bounding box center [324, 367] width 14 height 14
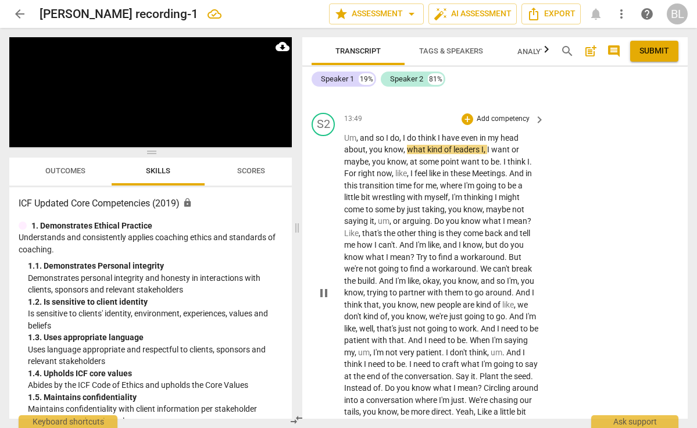
scroll to position [3767, 0]
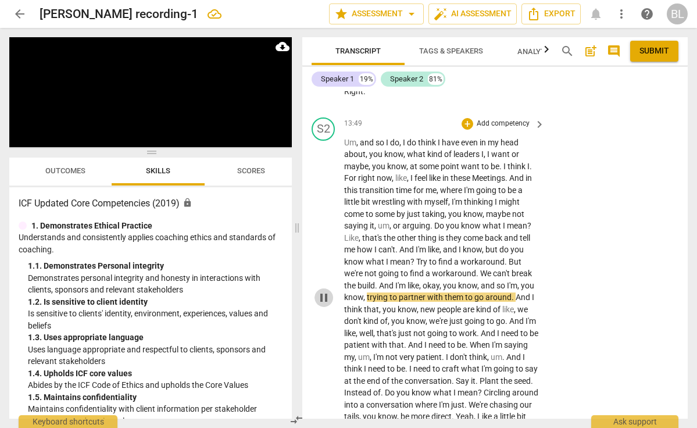
click at [325, 291] on span "pause" at bounding box center [324, 298] width 14 height 14
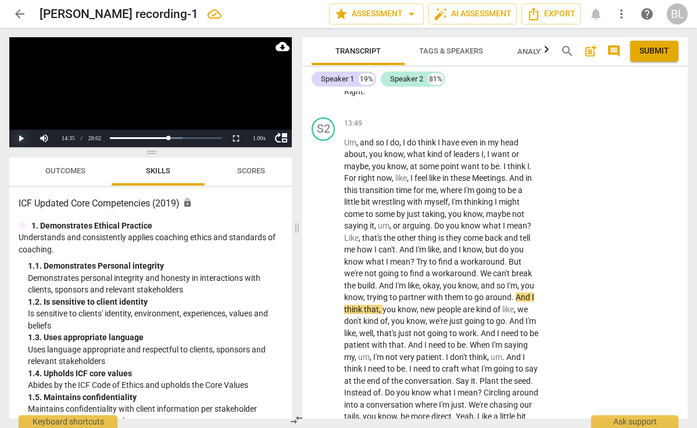
click at [20, 135] on button "Play" at bounding box center [20, 138] width 23 height 17
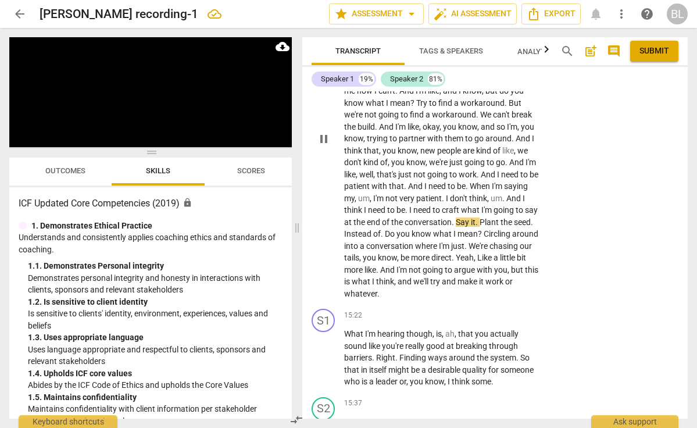
scroll to position [3937, 0]
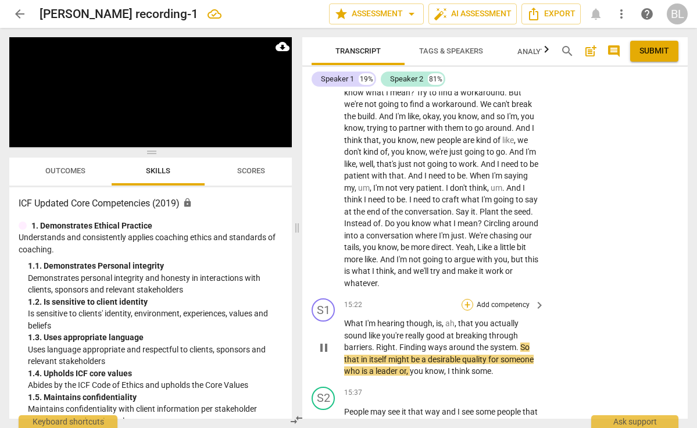
click at [465, 299] on div "+" at bounding box center [468, 305] width 12 height 12
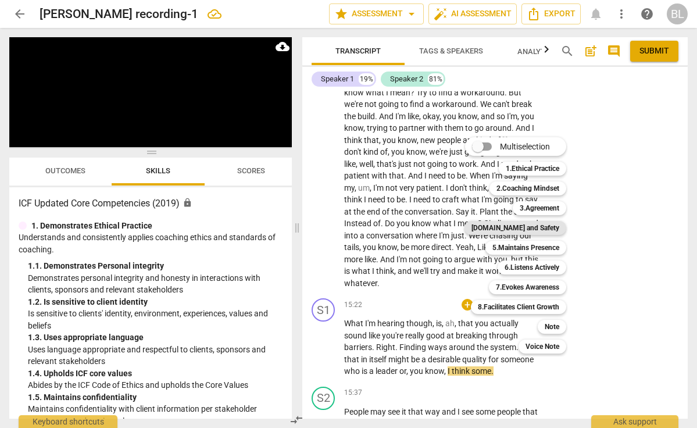
click at [542, 221] on b "[DOMAIN_NAME] and Safety" at bounding box center [515, 228] width 88 height 14
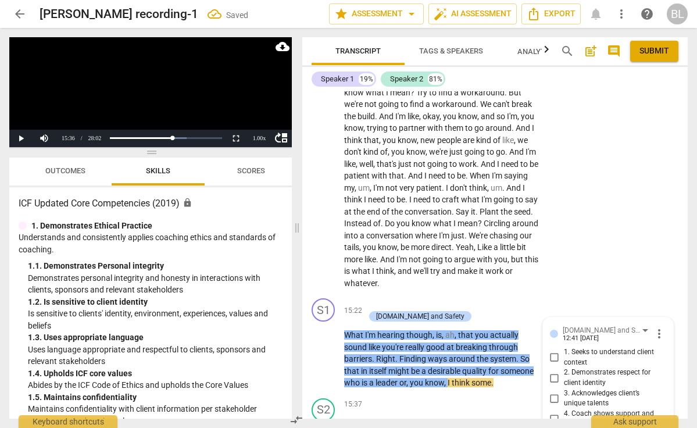
scroll to position [4107, 0]
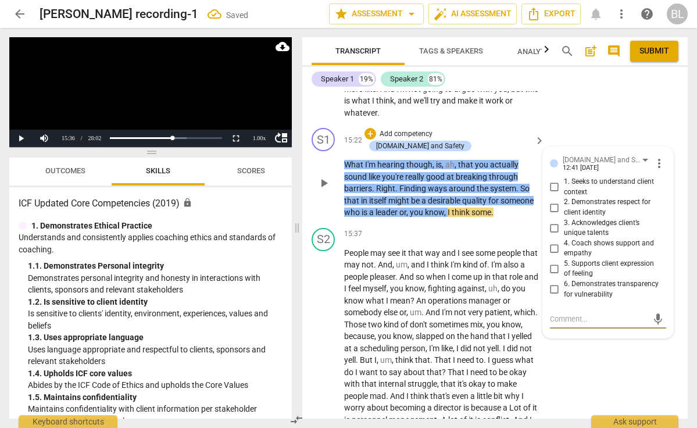
click at [552, 201] on input "2. Demonstrates respect for client identity" at bounding box center [554, 208] width 19 height 14
checkbox input "true"
click at [553, 221] on input "3. Acknowledges client’s unique talents" at bounding box center [554, 228] width 19 height 14
checkbox input "true"
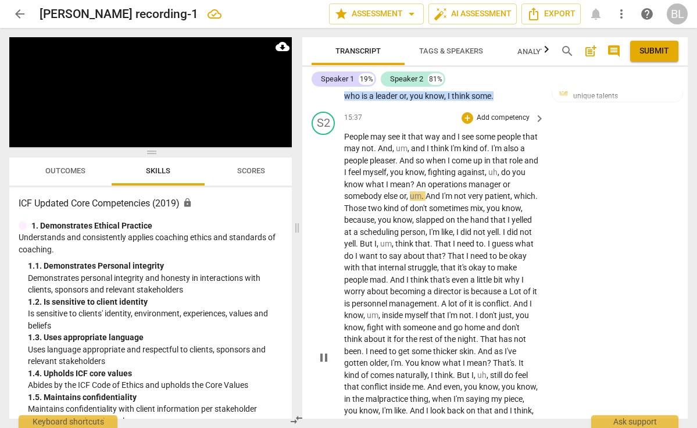
scroll to position [4229, 0]
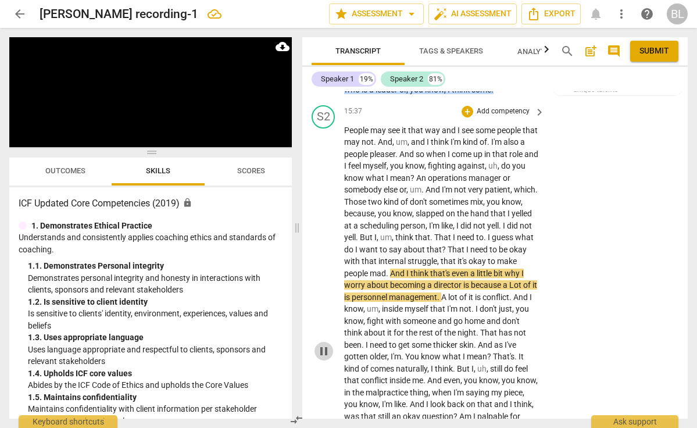
click at [323, 344] on span "pause" at bounding box center [324, 351] width 14 height 14
